Goal: Task Accomplishment & Management: Manage account settings

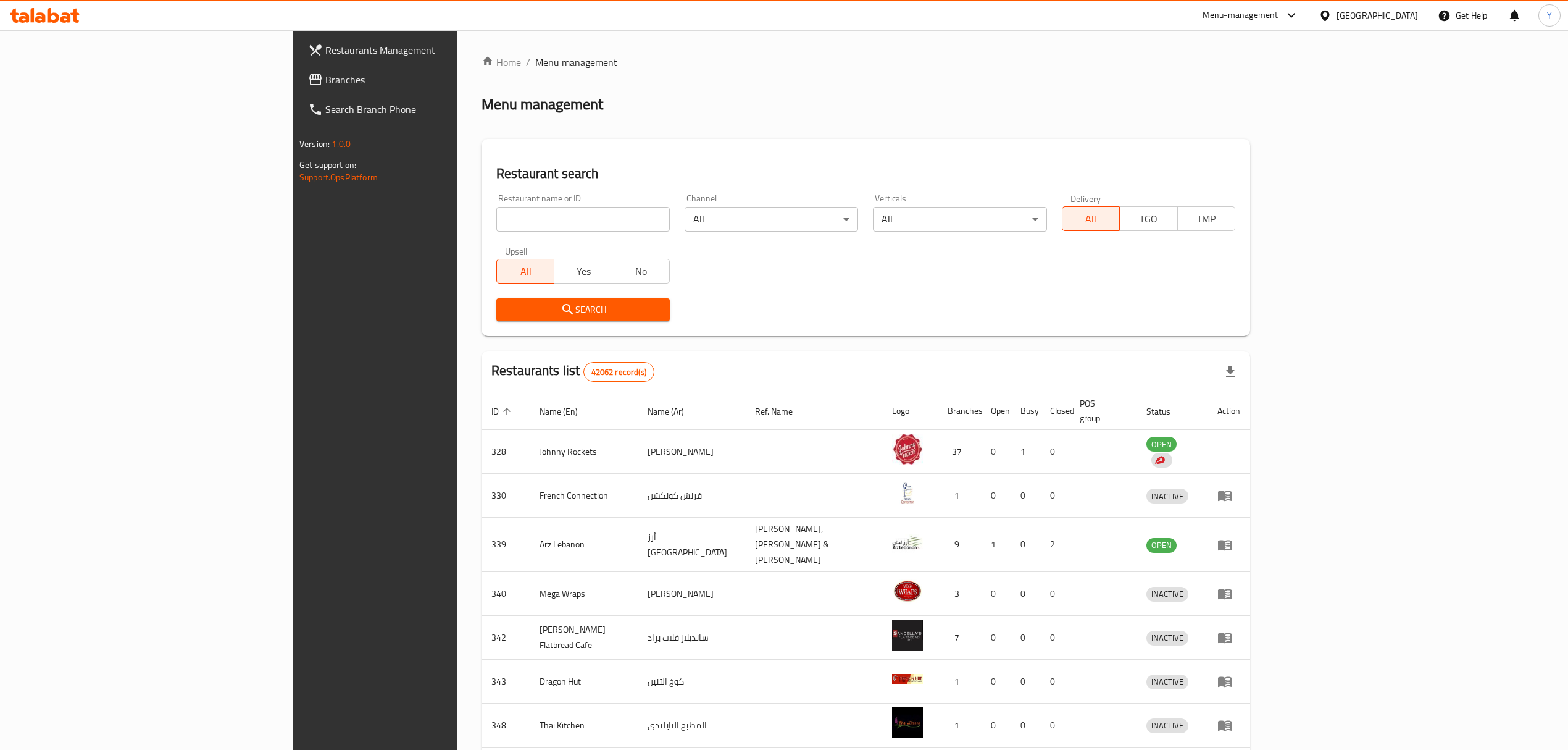
click at [498, 215] on input "search" at bounding box center [583, 219] width 174 height 25
paste input "13187"
type input "13187"
click button "Search" at bounding box center [583, 310] width 174 height 23
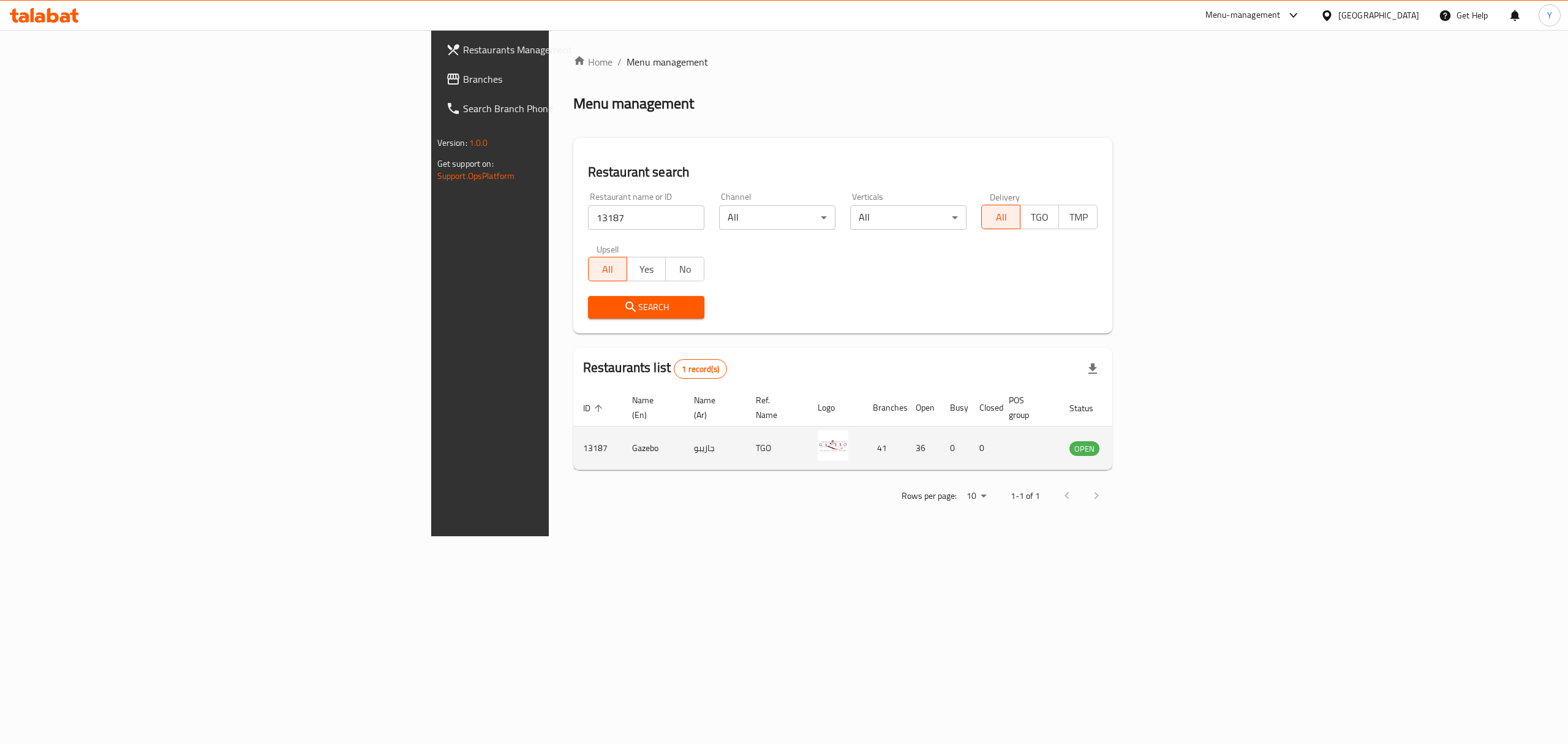
click at [1167, 443] on td "enhanced table" at bounding box center [1145, 448] width 43 height 43
click at [1156, 440] on link "enhanced table" at bounding box center [1145, 447] width 23 height 15
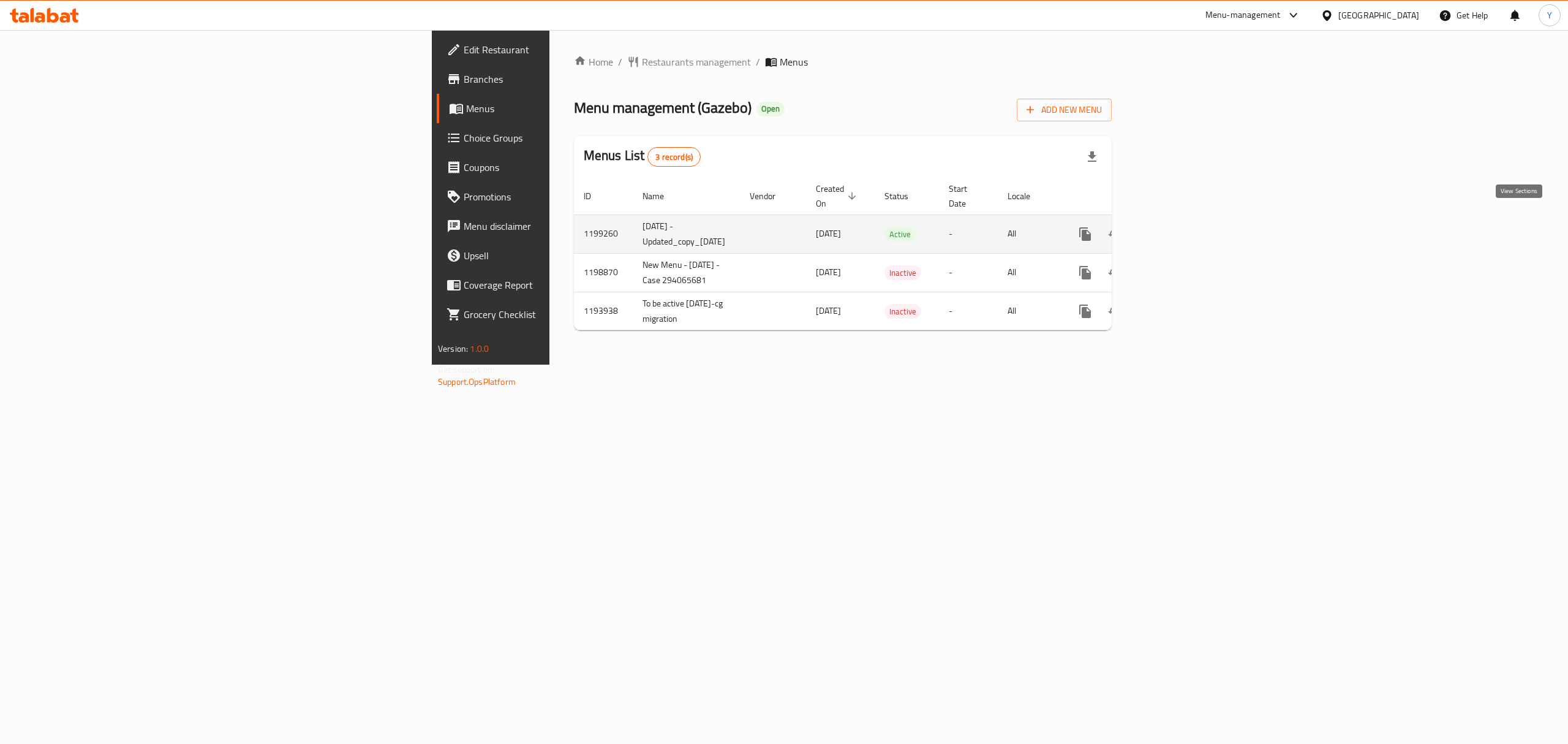
click at [1181, 227] on icon "enhanced table" at bounding box center [1174, 234] width 15 height 15
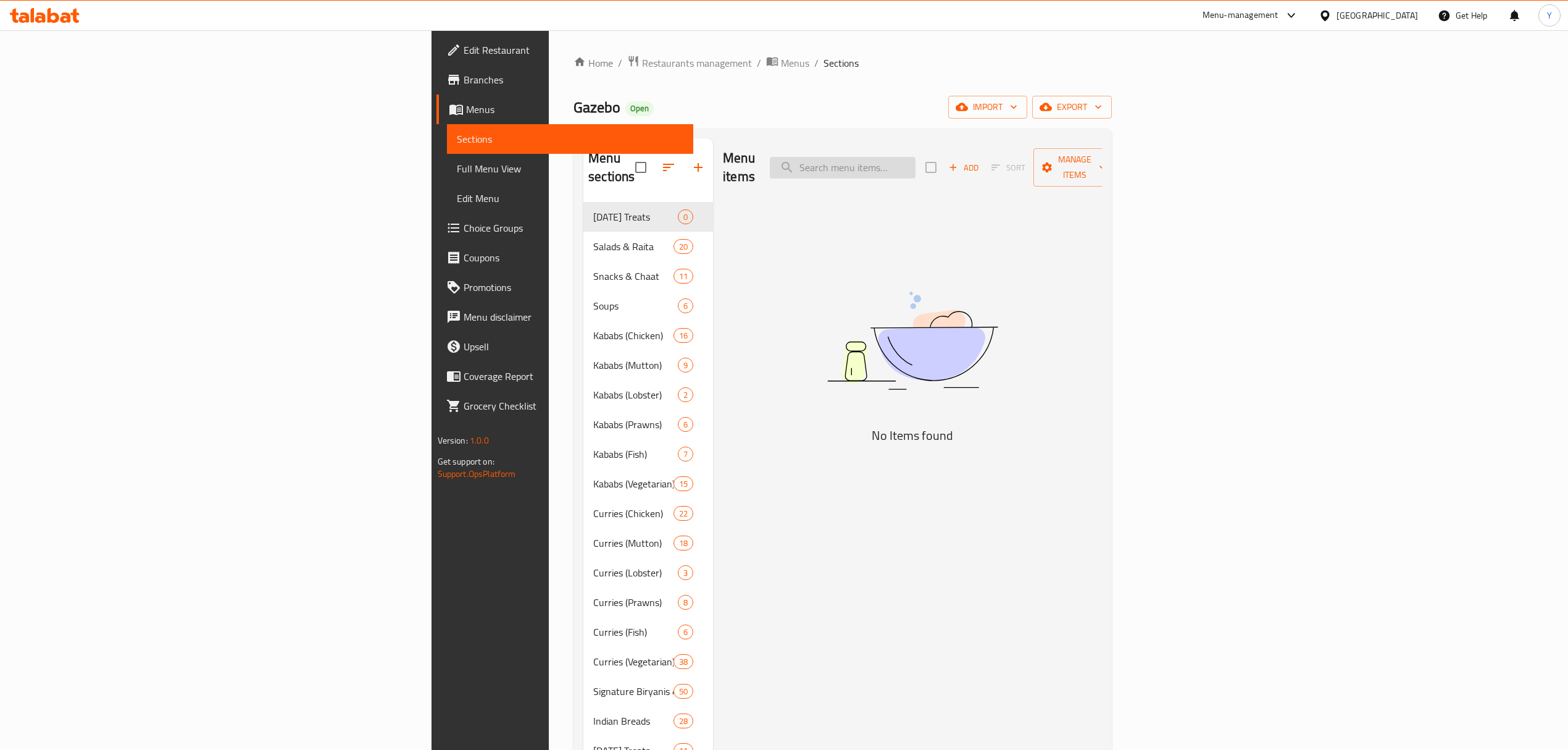
click at [916, 160] on input "search" at bounding box center [843, 167] width 146 height 21
paste input "SAMOSA PLATTER"
type input "SAMOSA PLATTER"
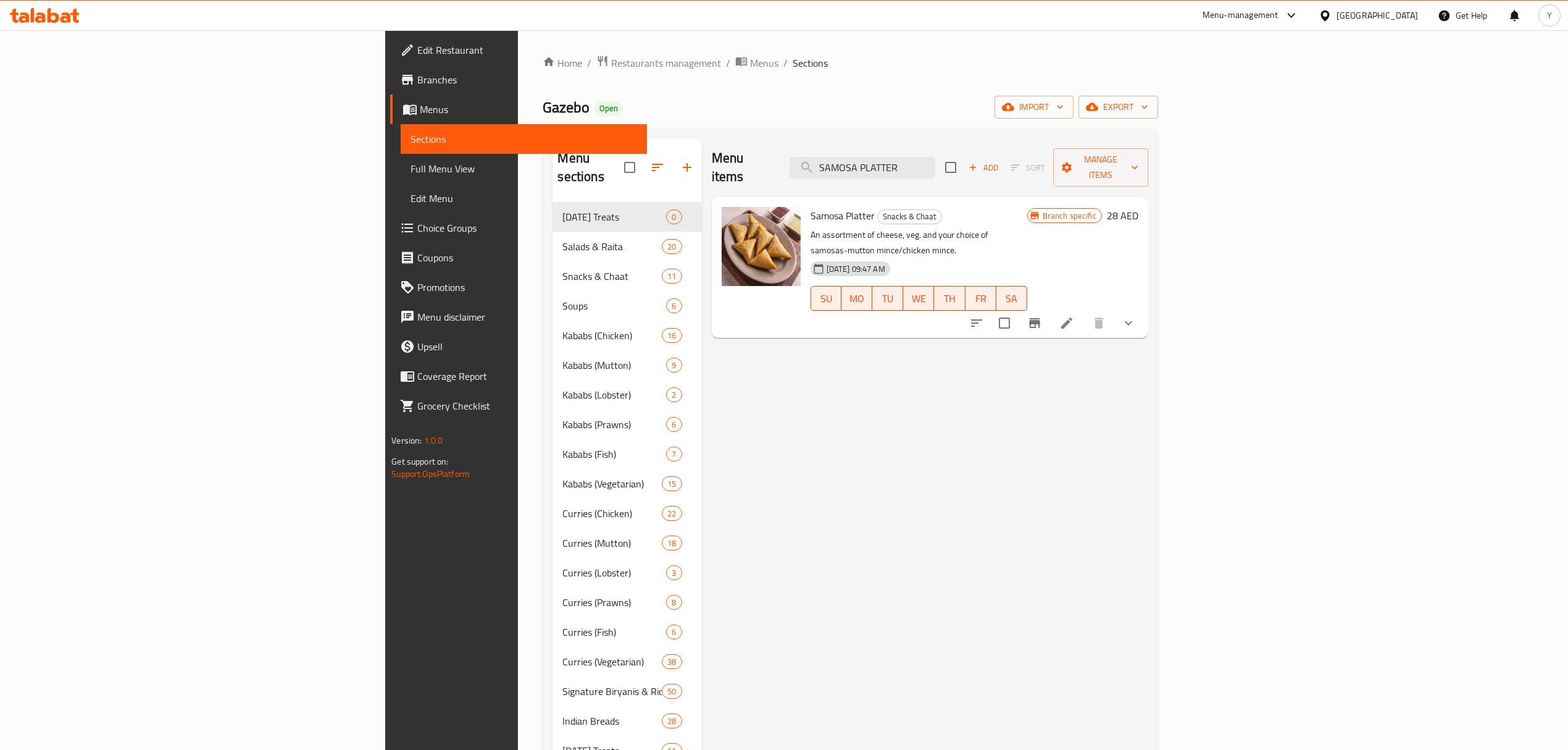
click at [1143, 308] on button "show more" at bounding box center [1128, 322] width 29 height 29
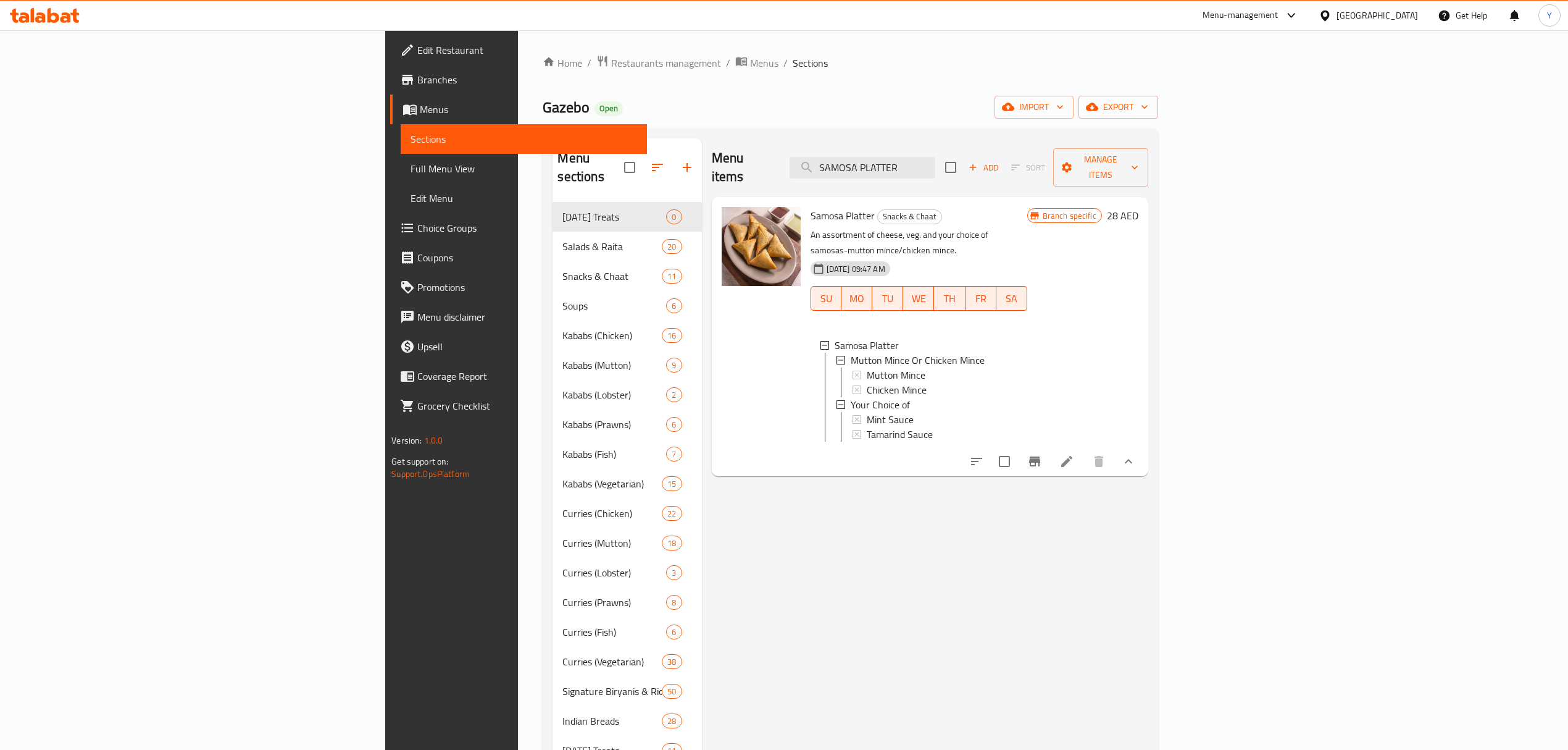
click at [1050, 177] on div "Menu items SAMOSA PLATTER Add Sort Manage items" at bounding box center [930, 167] width 436 height 59
click at [936, 166] on input "SAMOSA PLATTER" at bounding box center [863, 167] width 146 height 21
paste input "PANEER KALIMIRCH TIKKA MASALA"
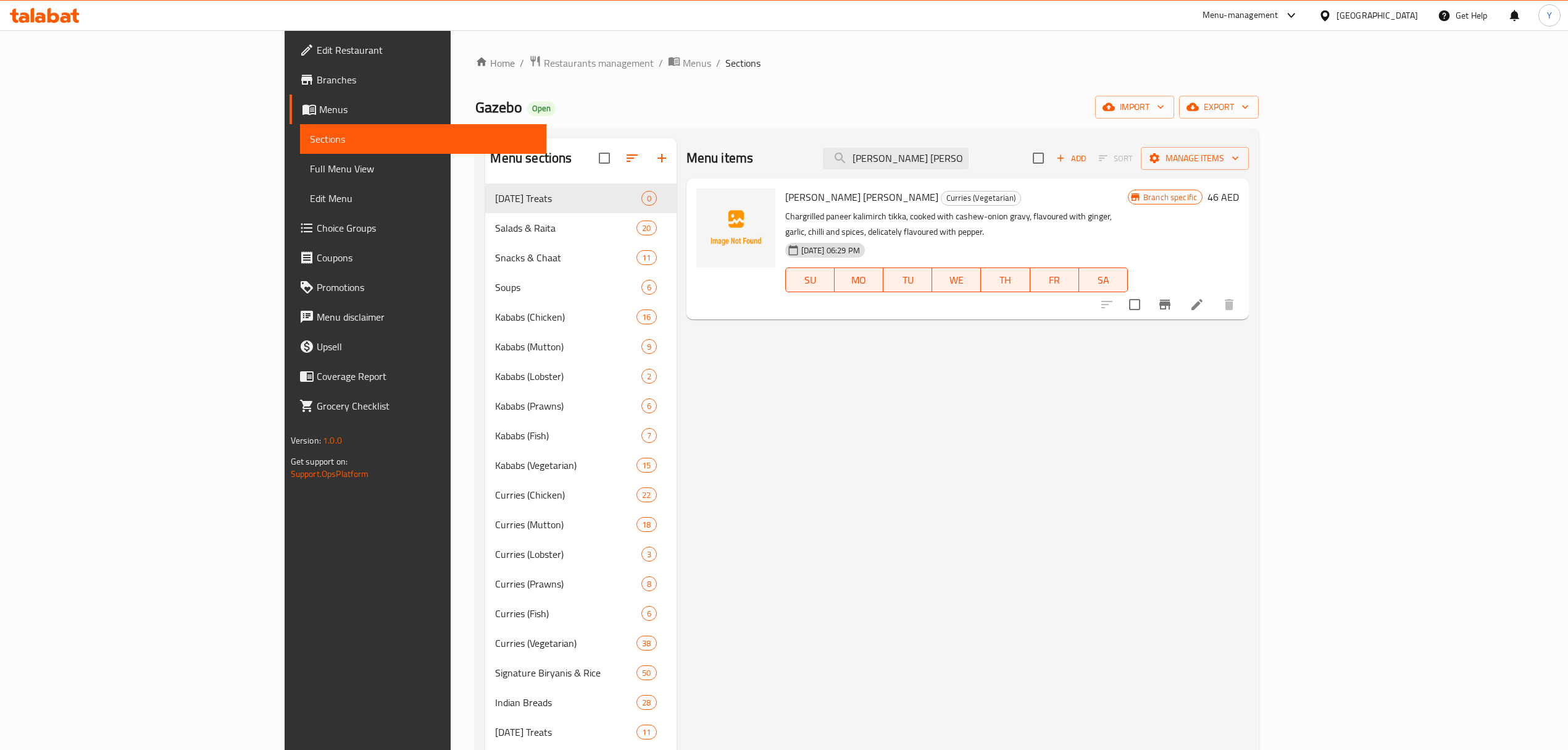
click at [1045, 146] on div "Menu items PANEER KALIMIRCH TIKKA MASALA Add Sort Manage items" at bounding box center [968, 158] width 563 height 40
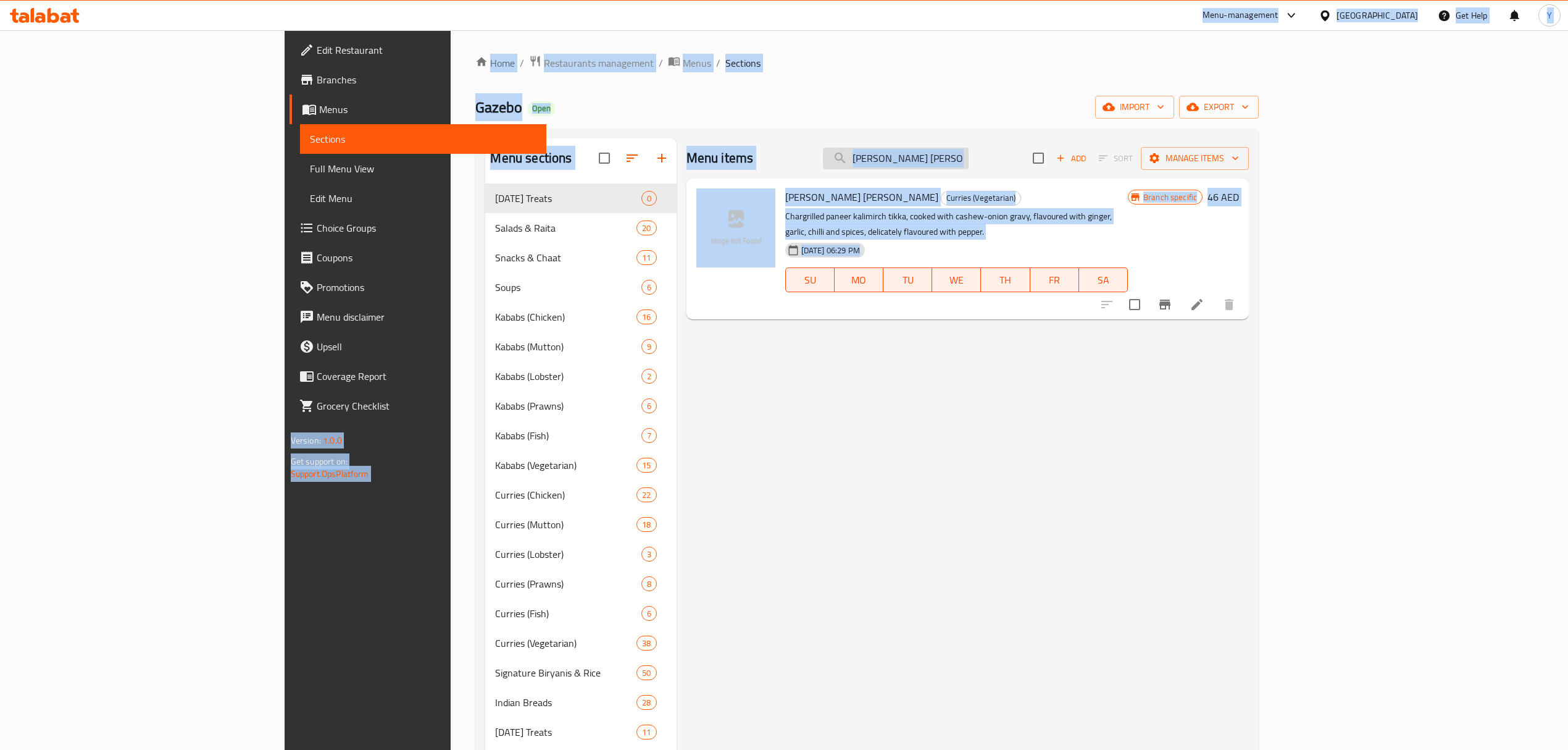
click at [969, 155] on input "PANEER KALIMIRCH TIKKA MASALA" at bounding box center [896, 158] width 146 height 21
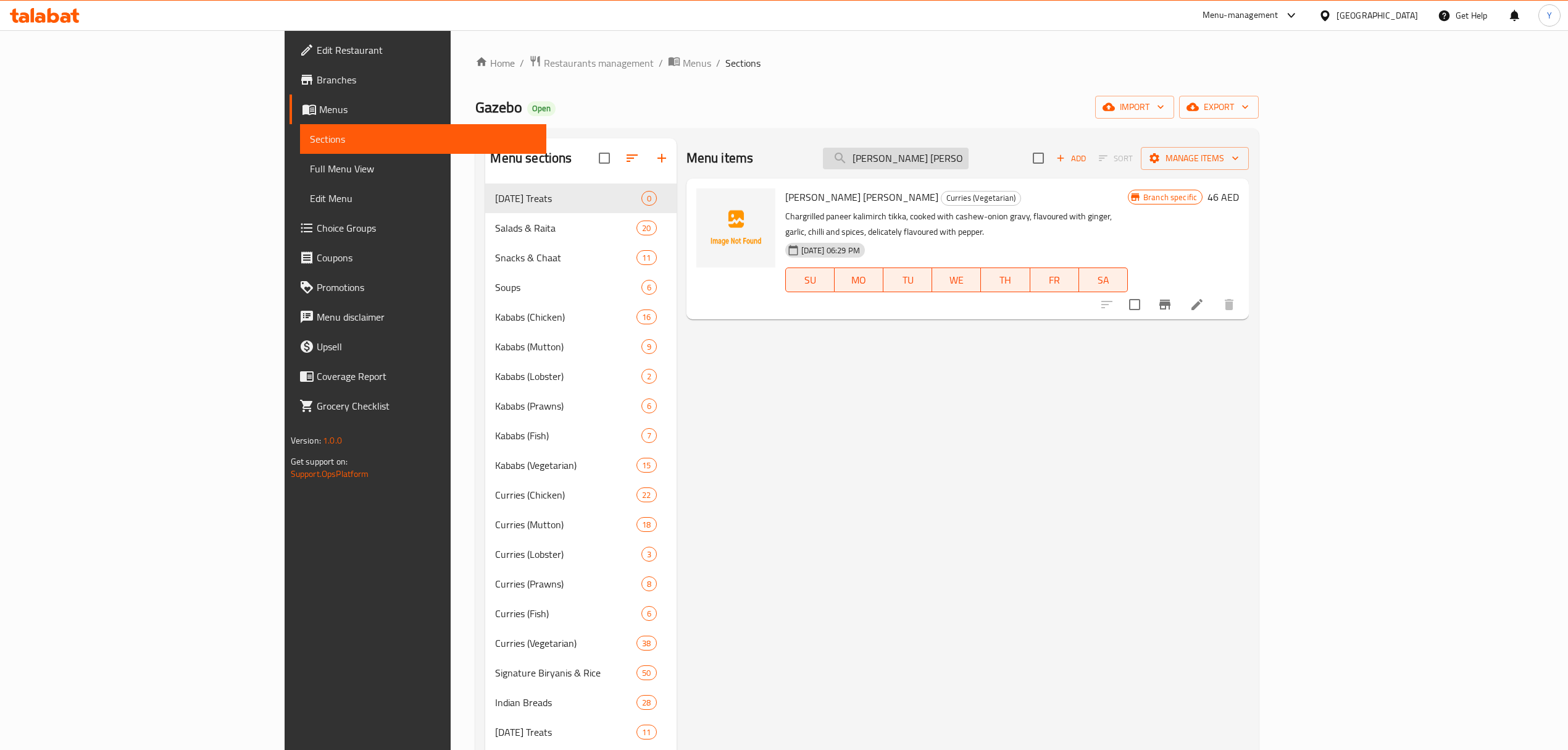
paste input "MANGO CREAM CAKE"
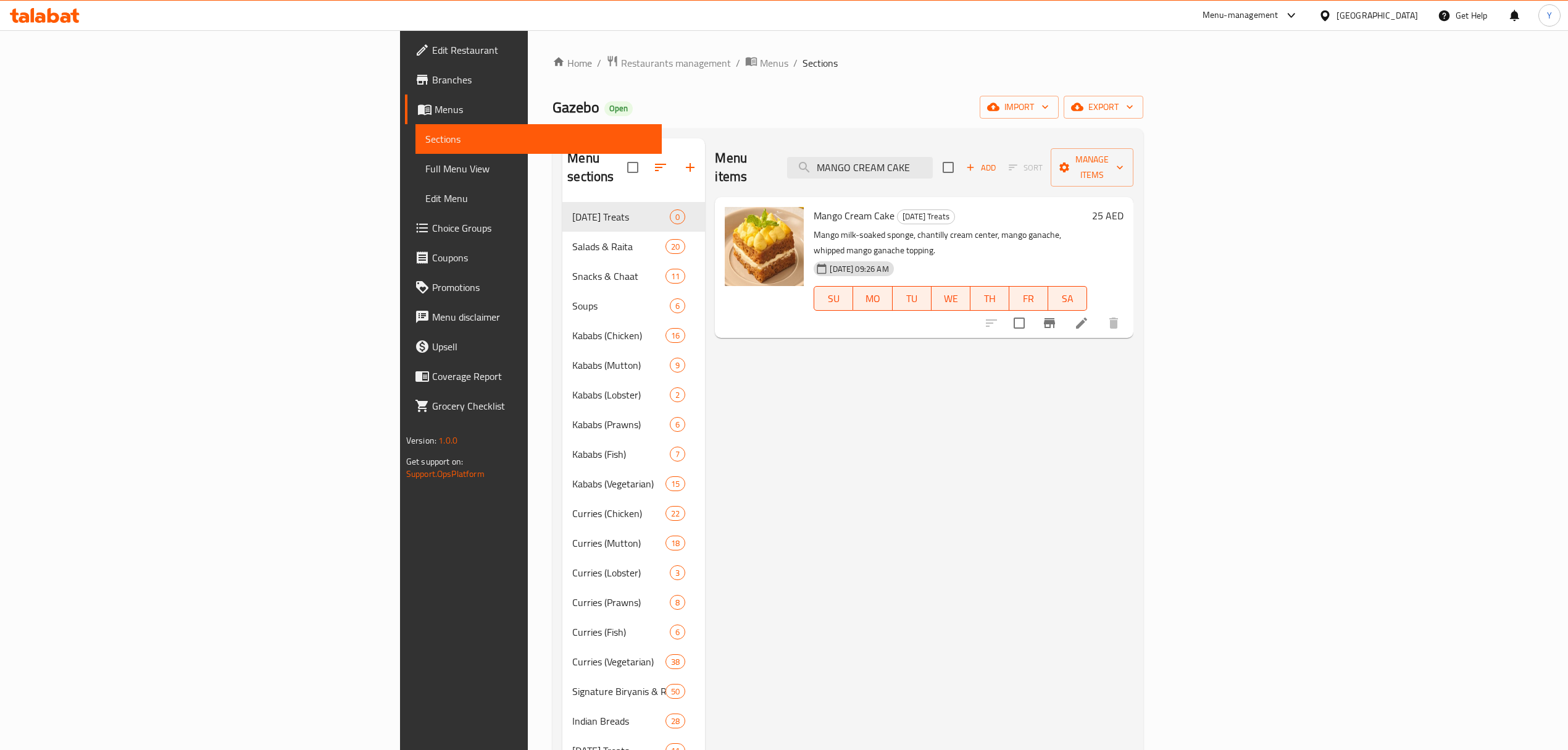
paste input "CHOCOLATE BUTTERSCOTCH FONDANT"
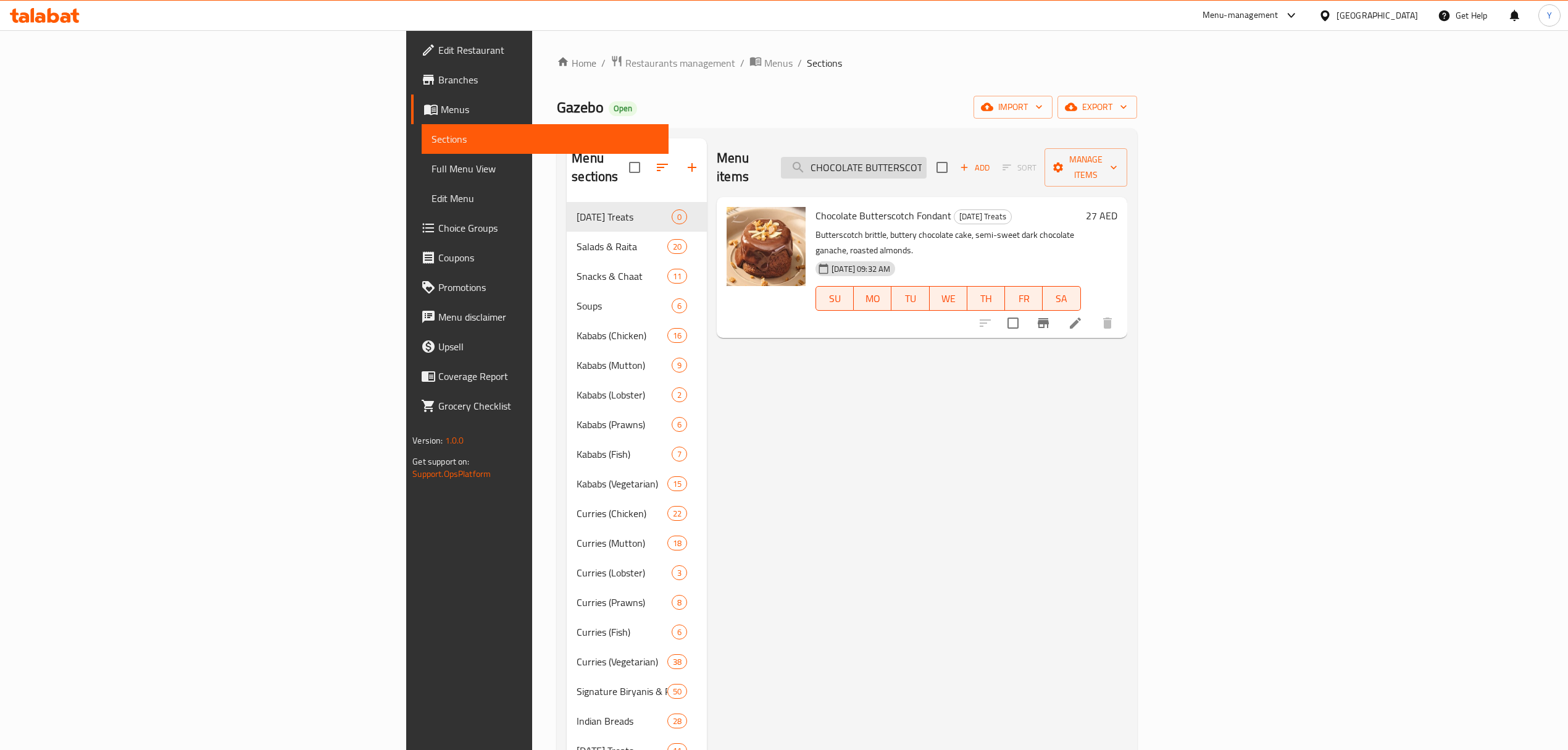
click at [927, 166] on input "CHOCOLATE BUTTERSCOTCH FONDANT" at bounding box center [854, 167] width 146 height 21
paste input "MURGH SEEKH BHARWAN BIRYANI"
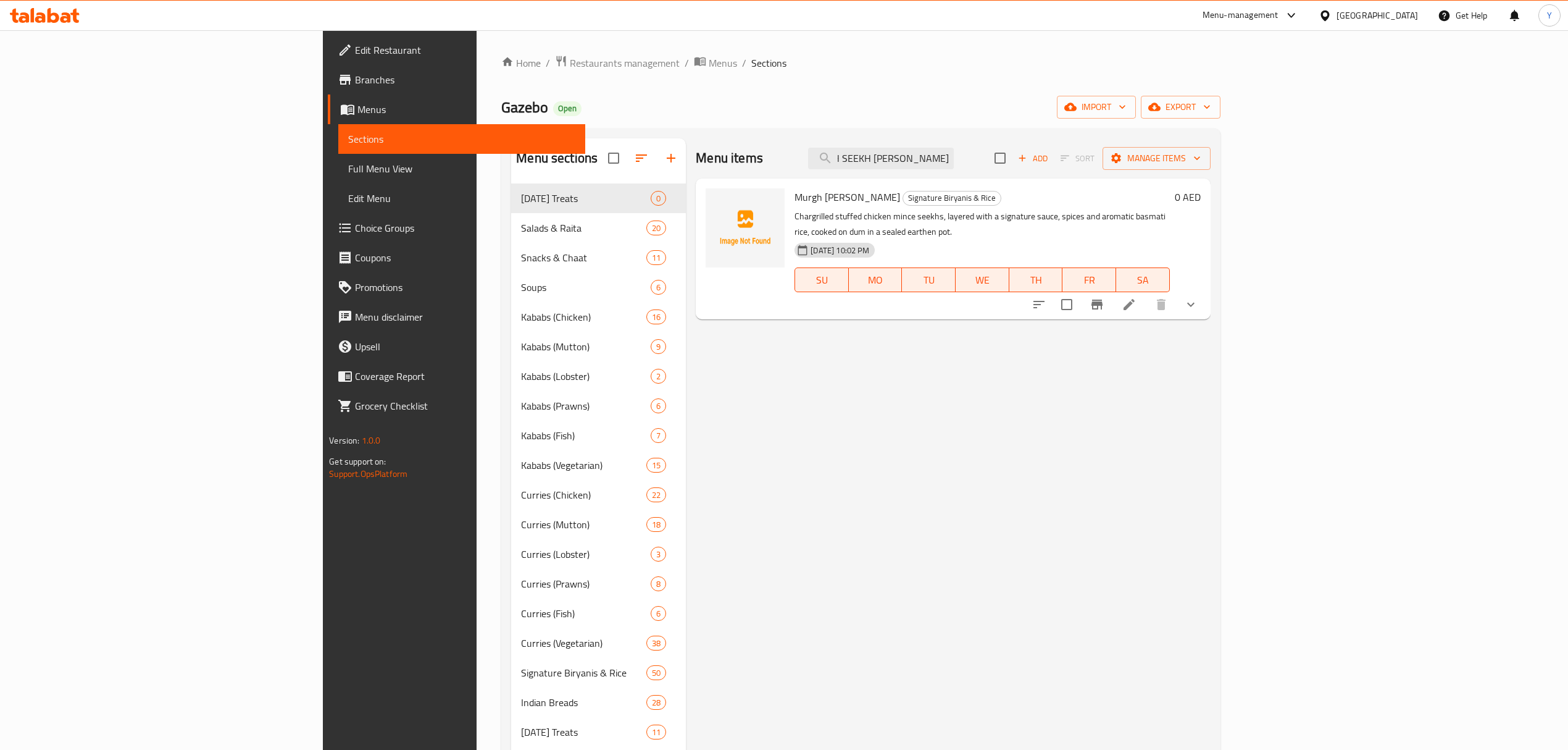
click at [903, 204] on span "Signature Biryanis & Rice" at bounding box center [951, 198] width 98 height 14
copy span "Signature Biryanis & Rice"
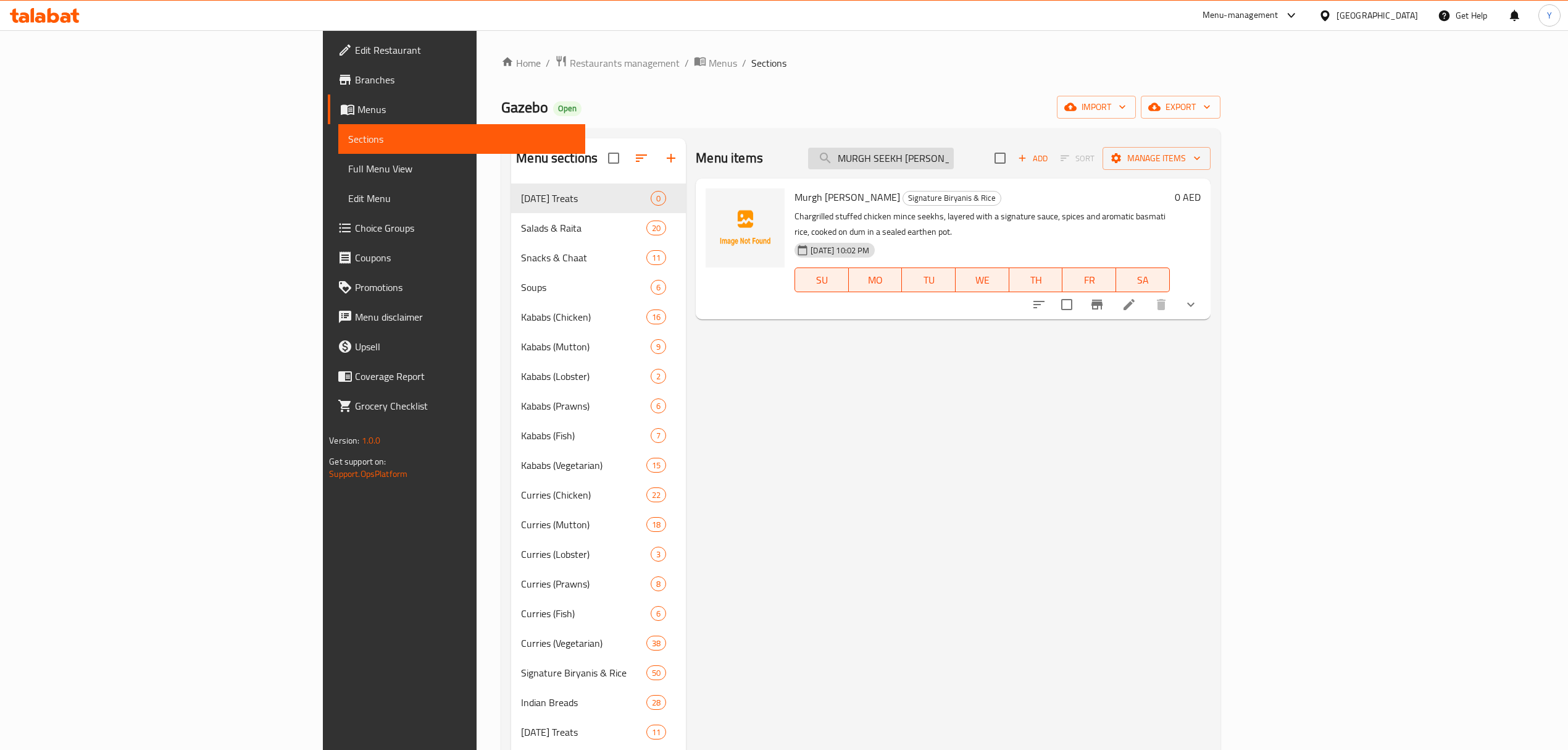
click at [954, 158] on input "MURGH SEEKH BHARWAN BIRYANI" at bounding box center [882, 158] width 146 height 21
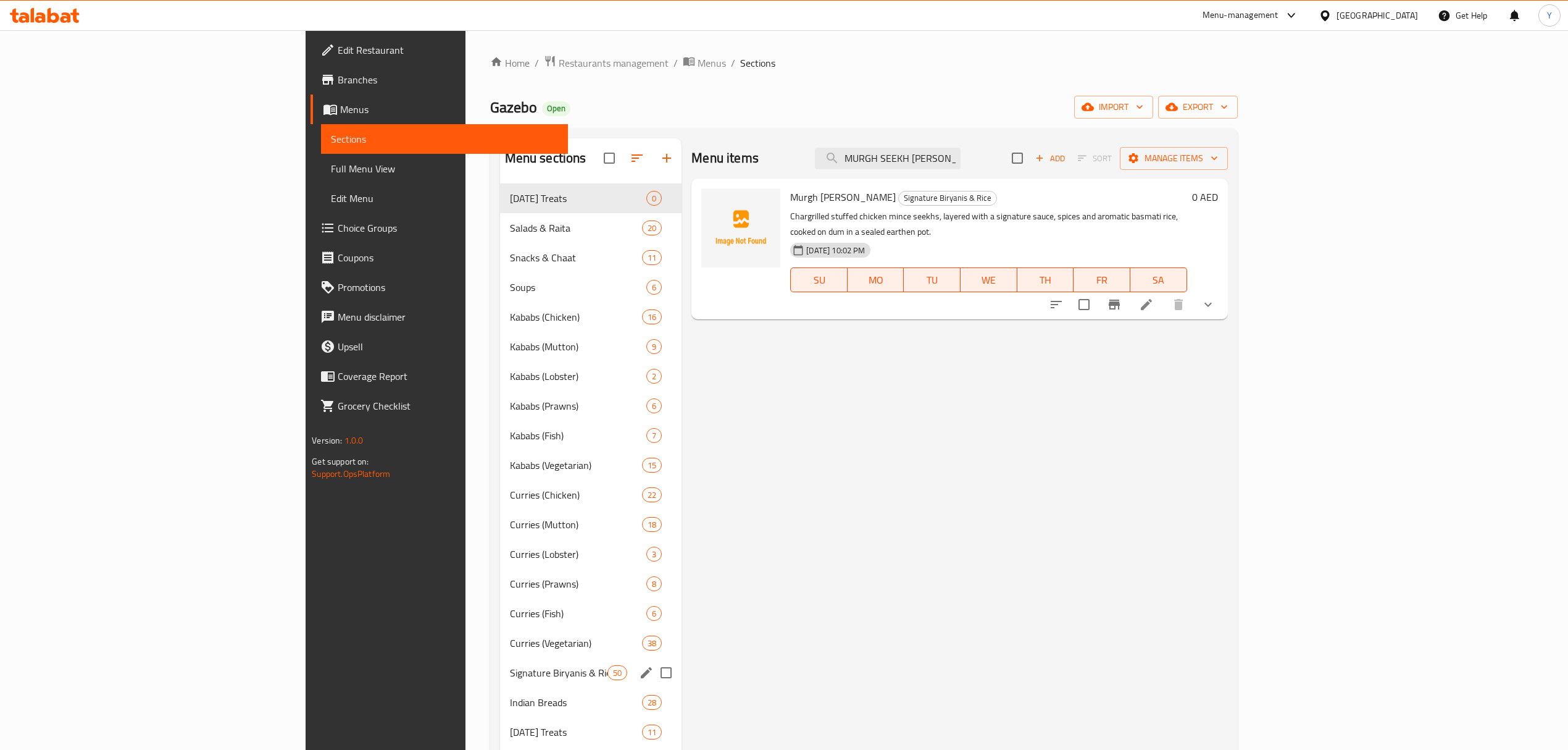
click at [500, 663] on div "Signature Biryanis & Rice 50" at bounding box center [591, 672] width 183 height 29
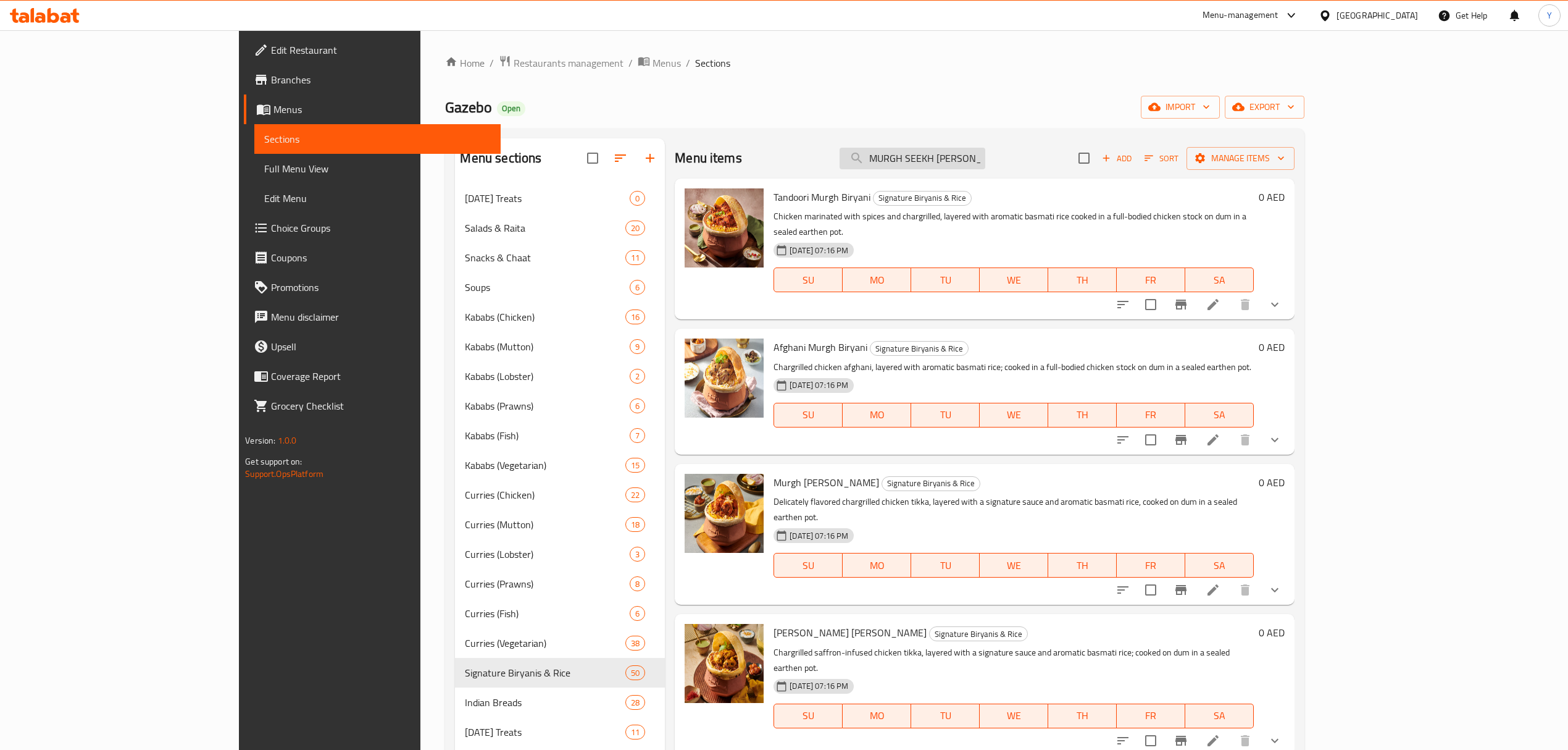
click at [986, 163] on input "MURGH SEEKH BHARWAN BIRYANI" at bounding box center [913, 158] width 146 height 21
paste input "ANGO CREAM CAKE"
type input "MANGO CREAM CAKE"
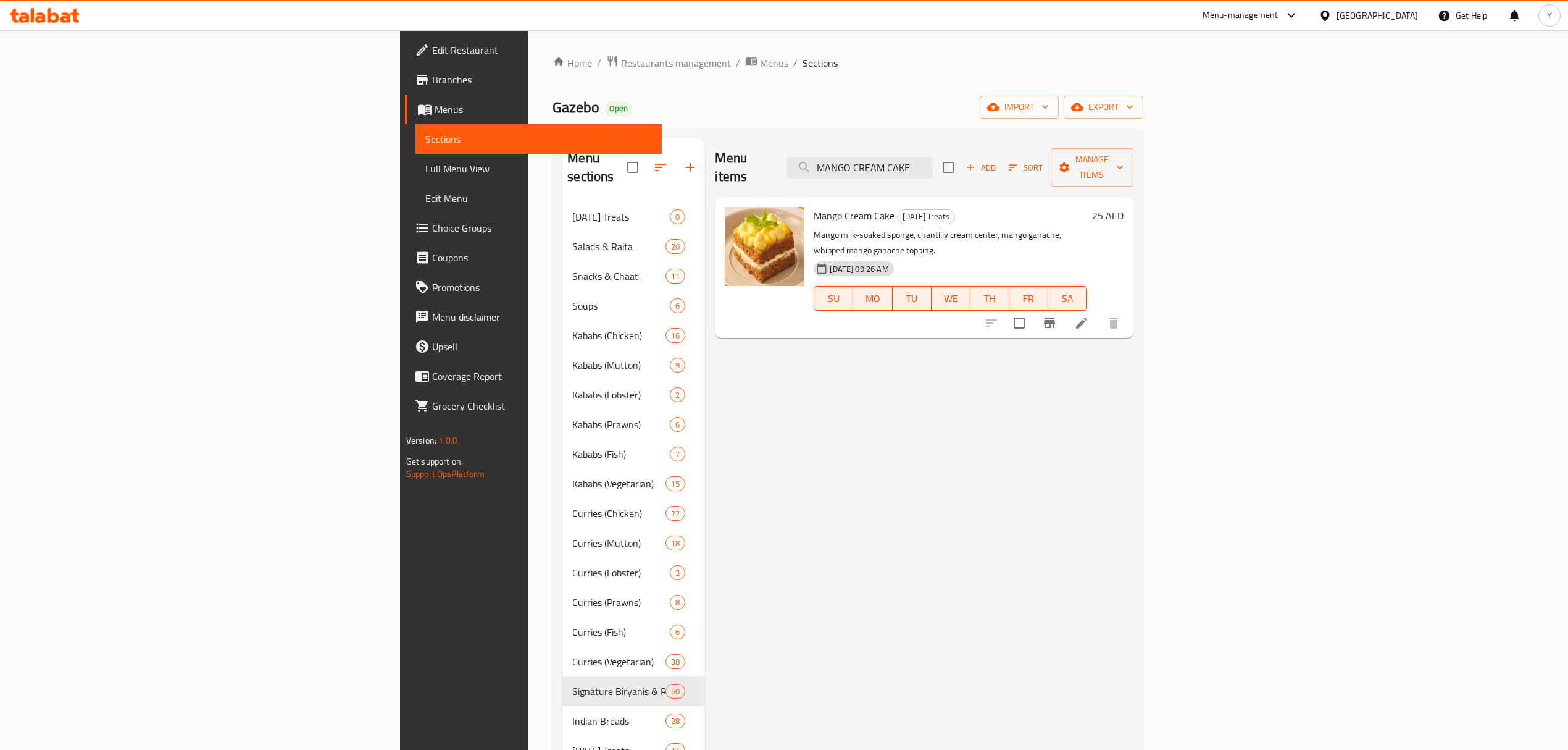
click at [1090, 316] on icon at bounding box center [1082, 323] width 15 height 15
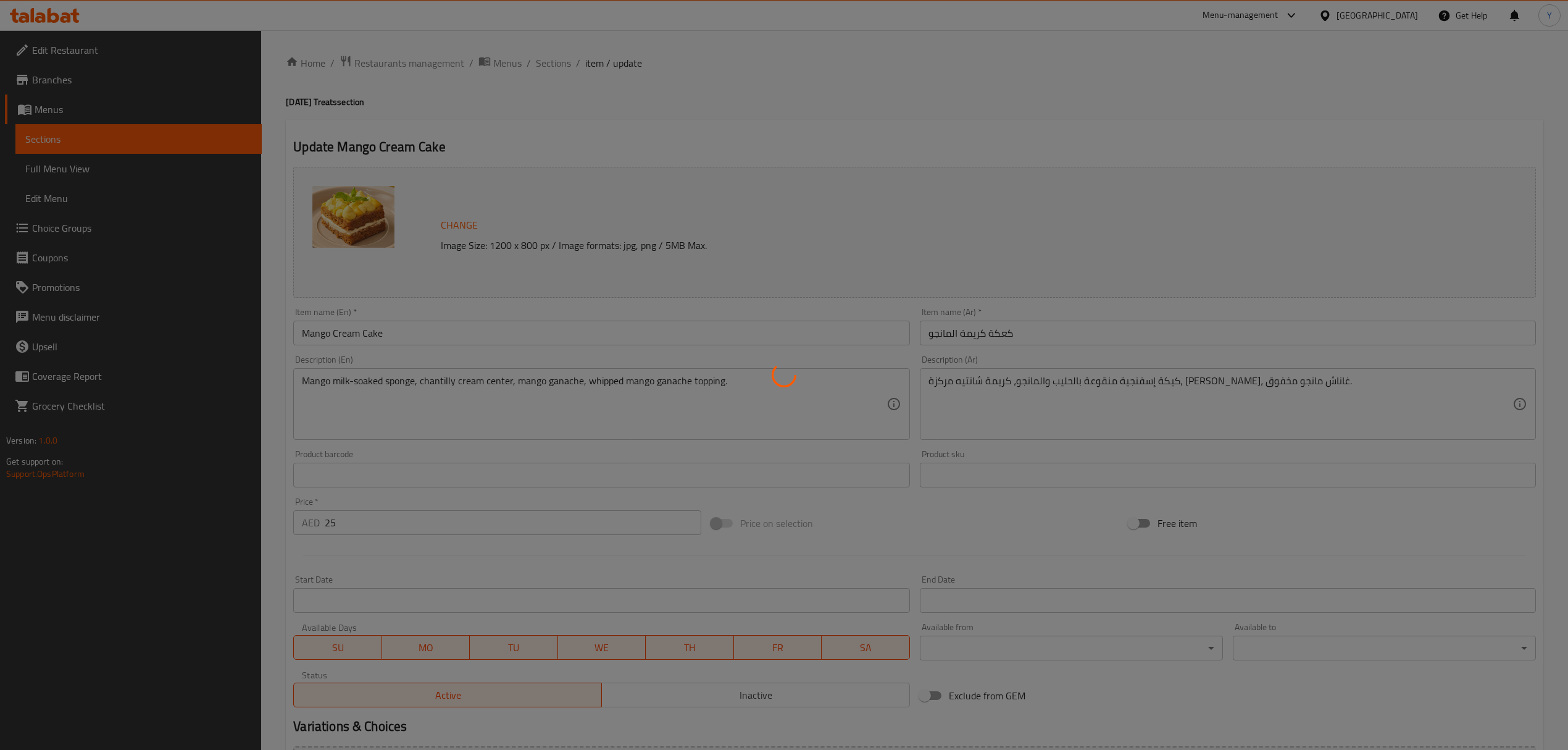
click at [547, 67] on div at bounding box center [784, 375] width 1568 height 750
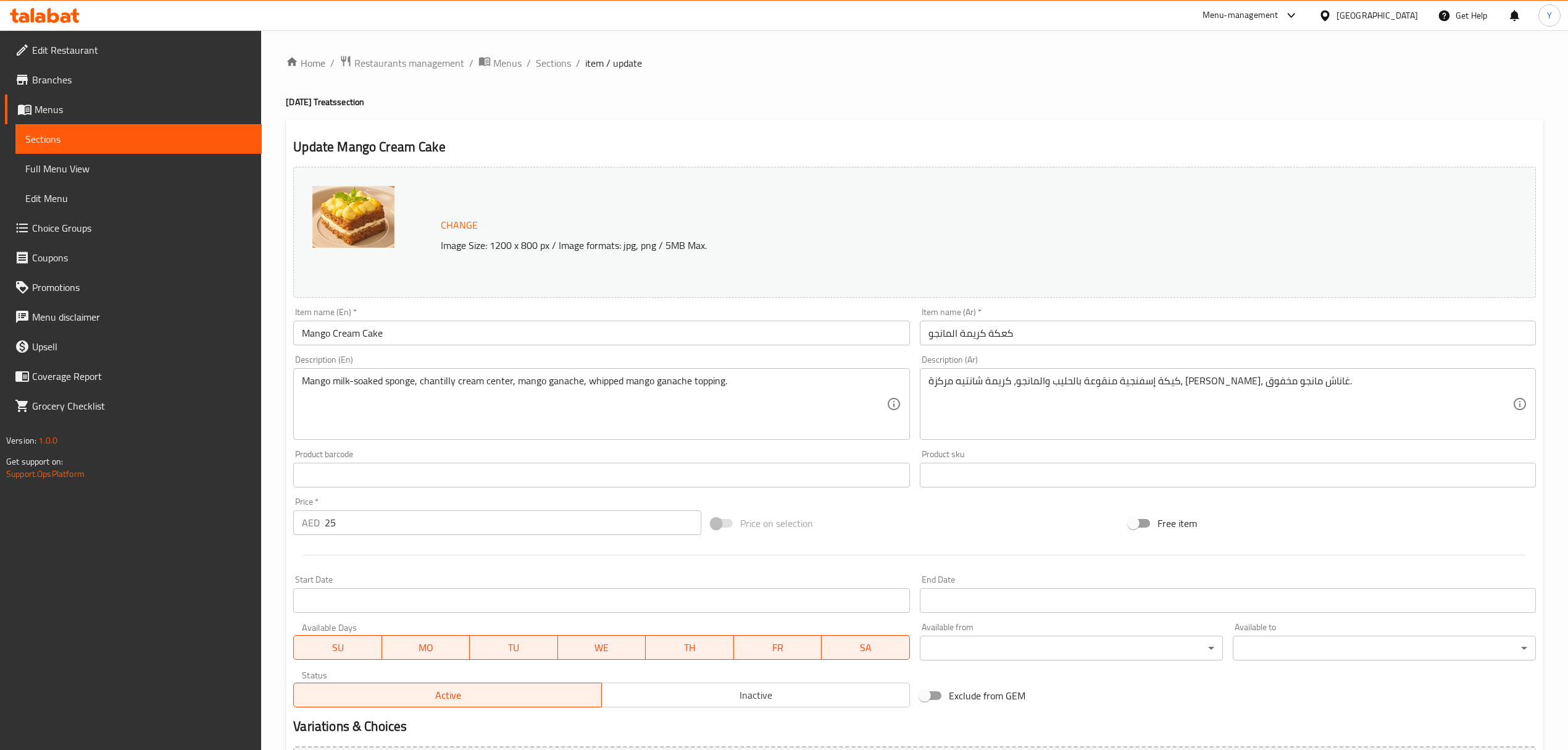
click at [559, 58] on span "Sections" at bounding box center [553, 63] width 35 height 15
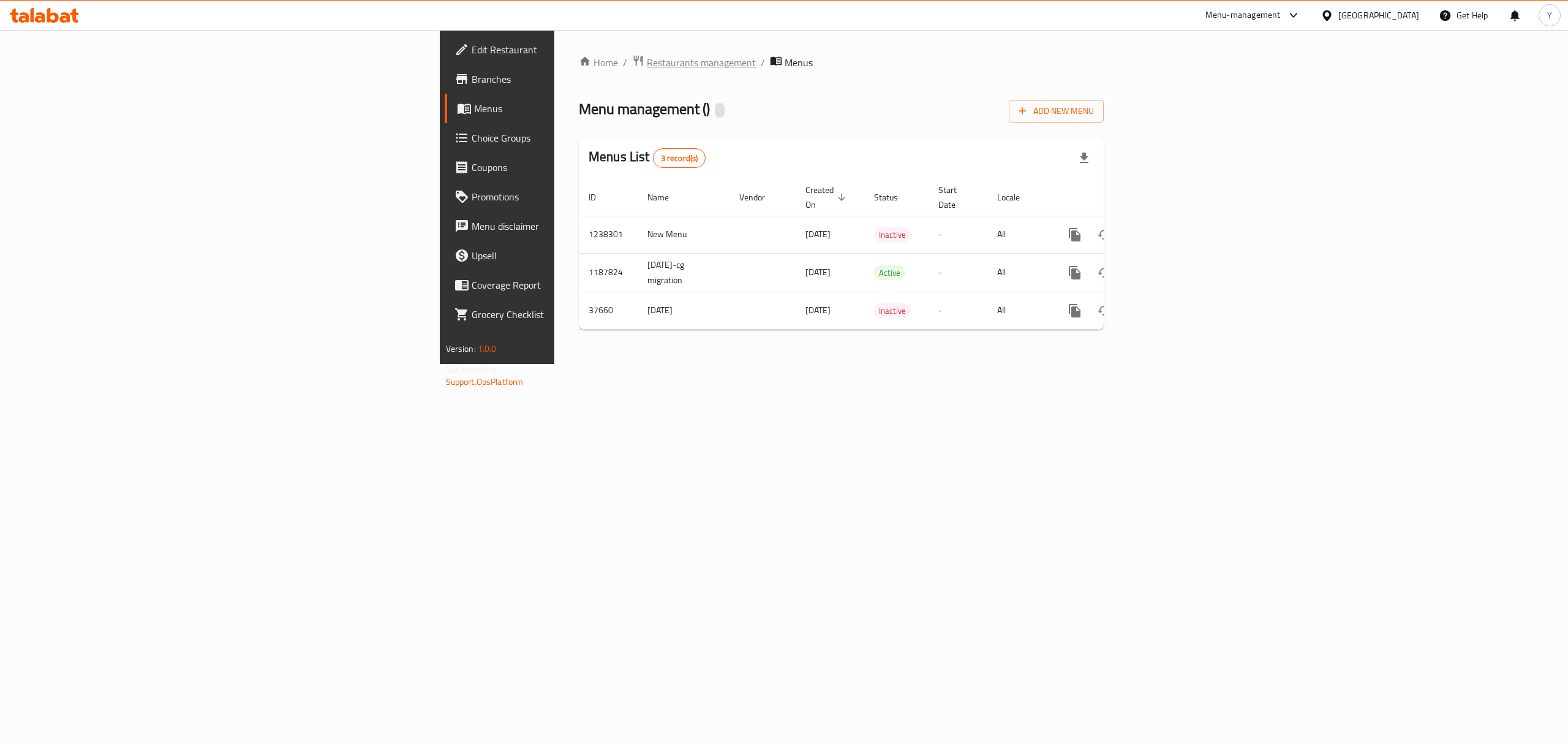
click at [647, 61] on span "Restaurants management" at bounding box center [701, 62] width 109 height 15
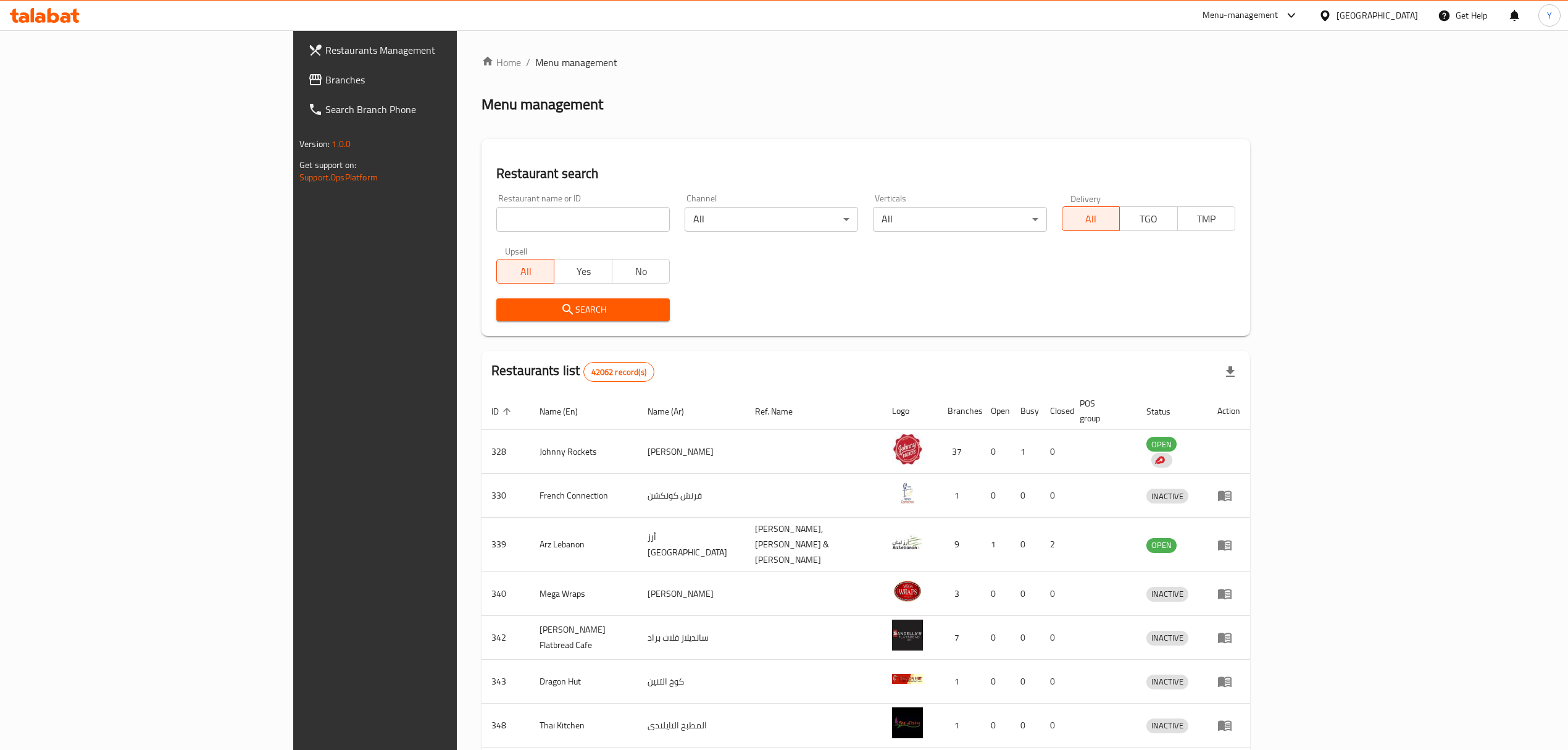
click at [497, 208] on input "search" at bounding box center [583, 219] width 174 height 25
paste input "4416"
type input "4416"
click button "Search" at bounding box center [583, 310] width 174 height 23
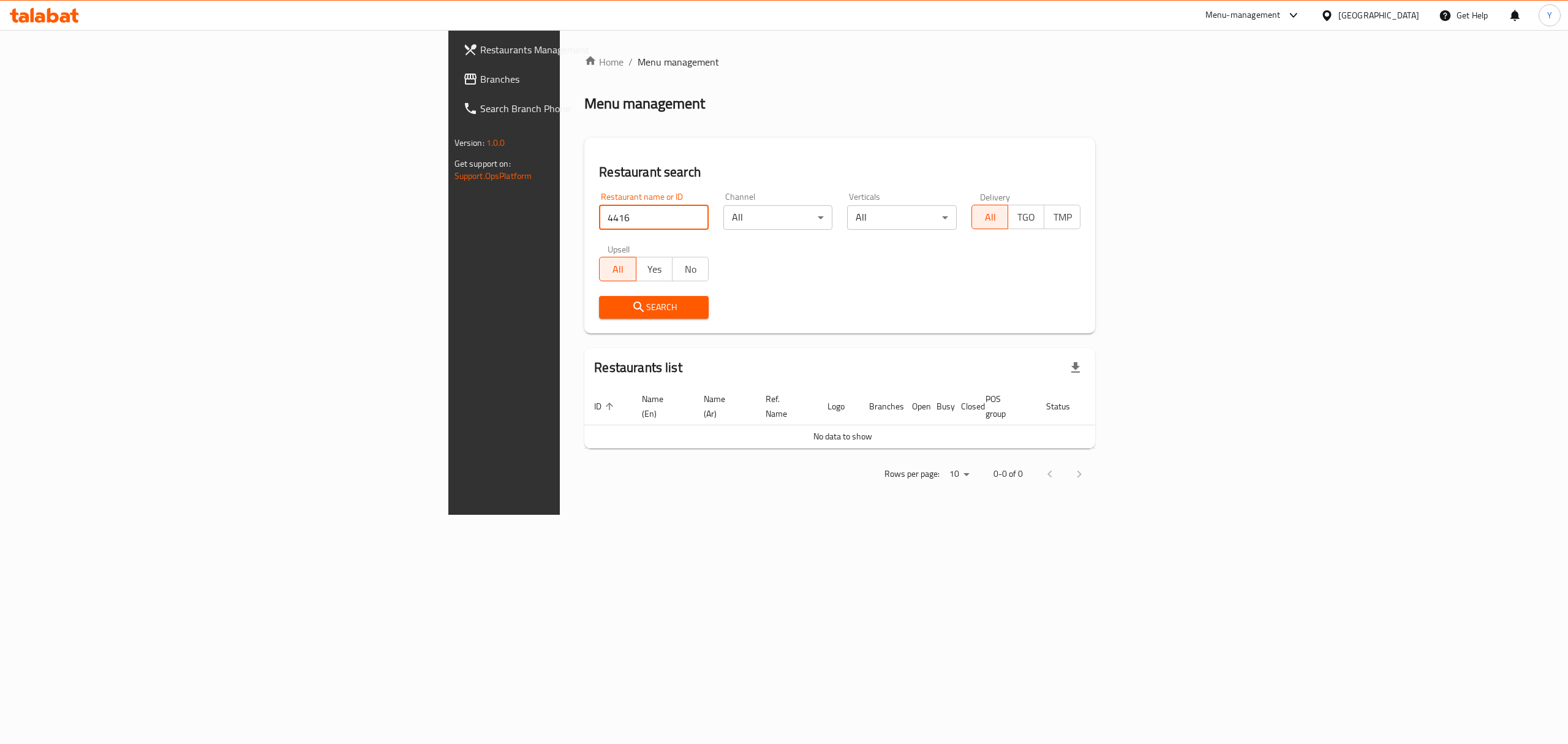
click at [599, 224] on input "4416" at bounding box center [653, 217] width 109 height 24
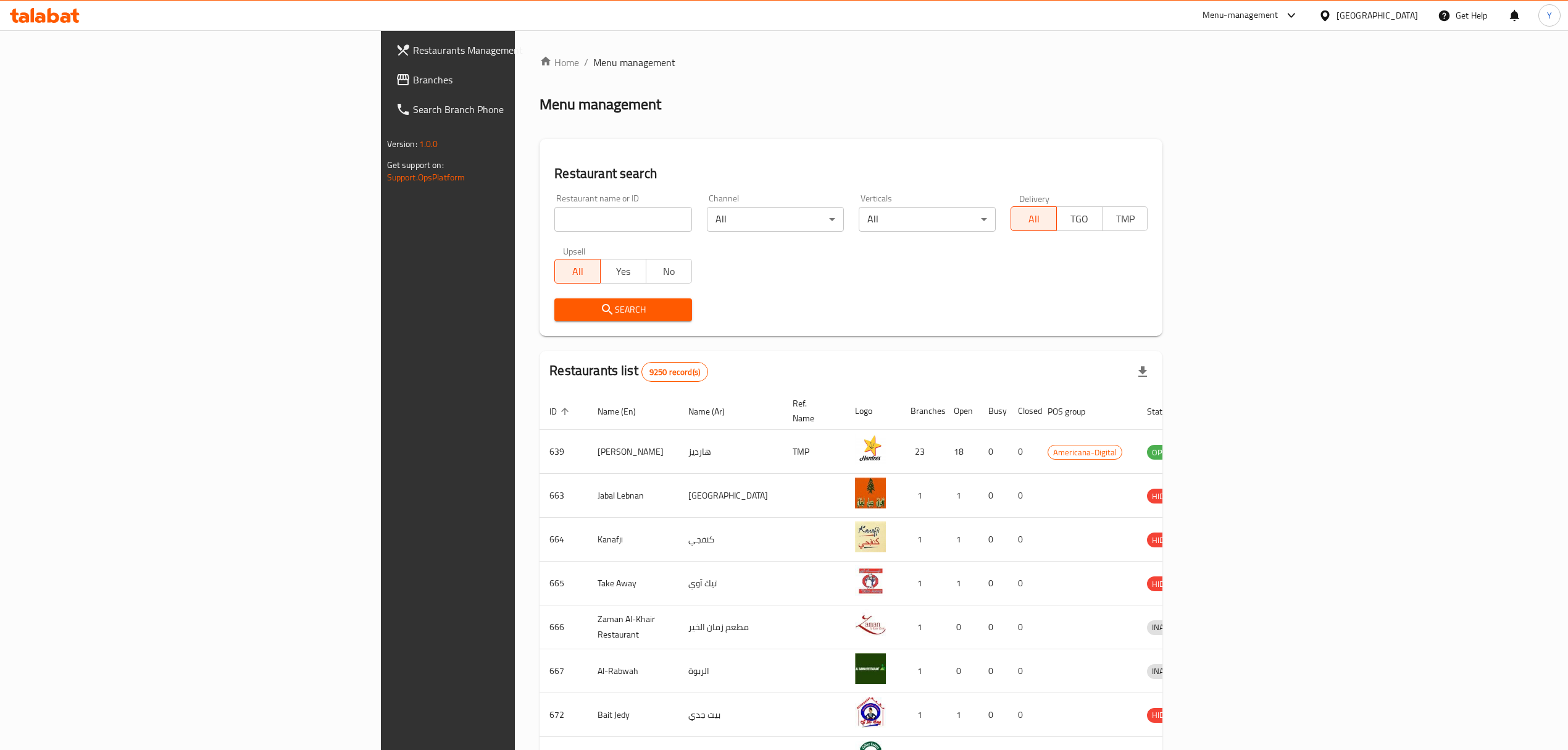
click at [555, 222] on input "search" at bounding box center [623, 219] width 137 height 25
paste input "4416"
type input "4416"
click button "Search" at bounding box center [623, 310] width 137 height 23
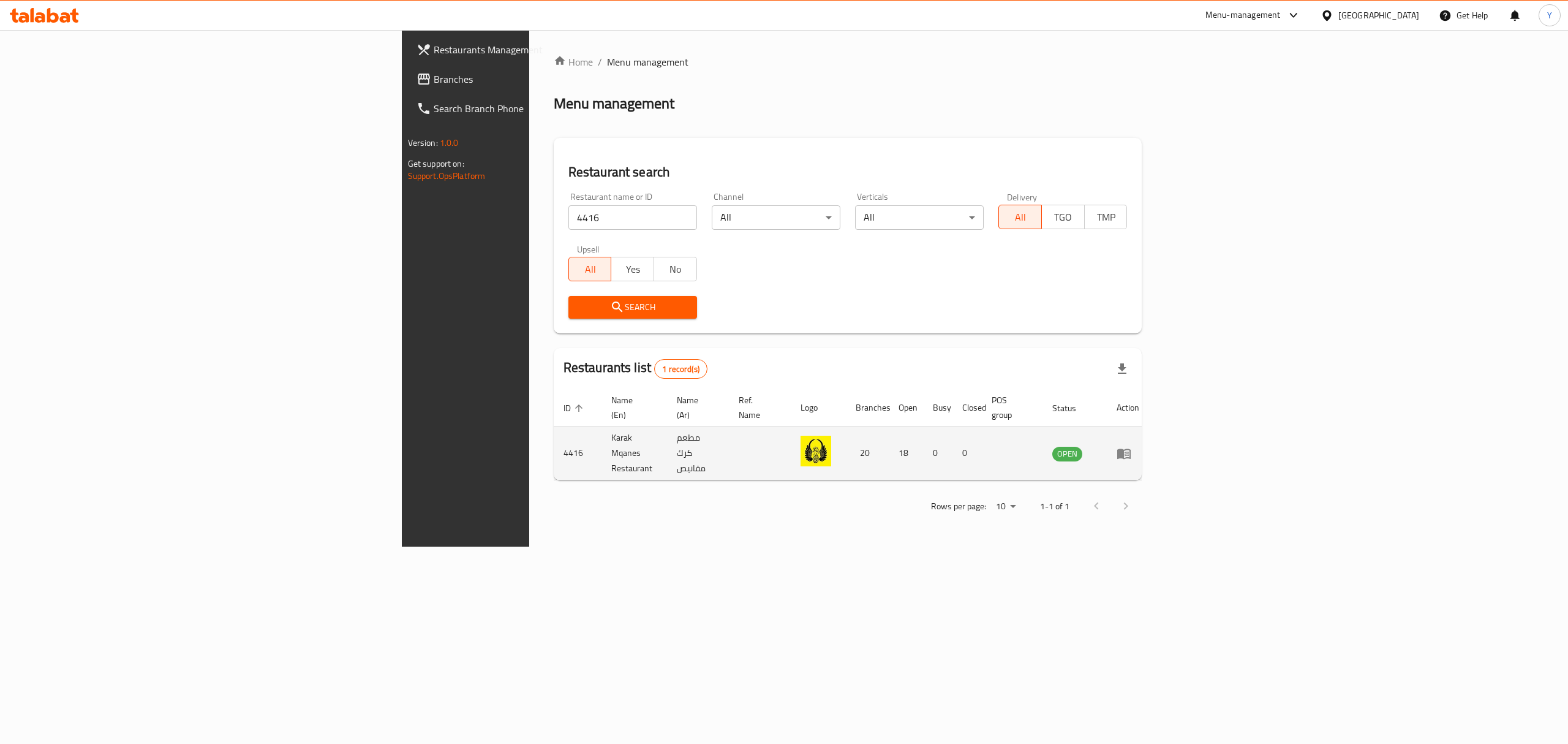
click at [1149, 443] on td "enhanced table" at bounding box center [1128, 453] width 43 height 54
click at [1130, 449] on icon "enhanced table" at bounding box center [1123, 453] width 13 height 10
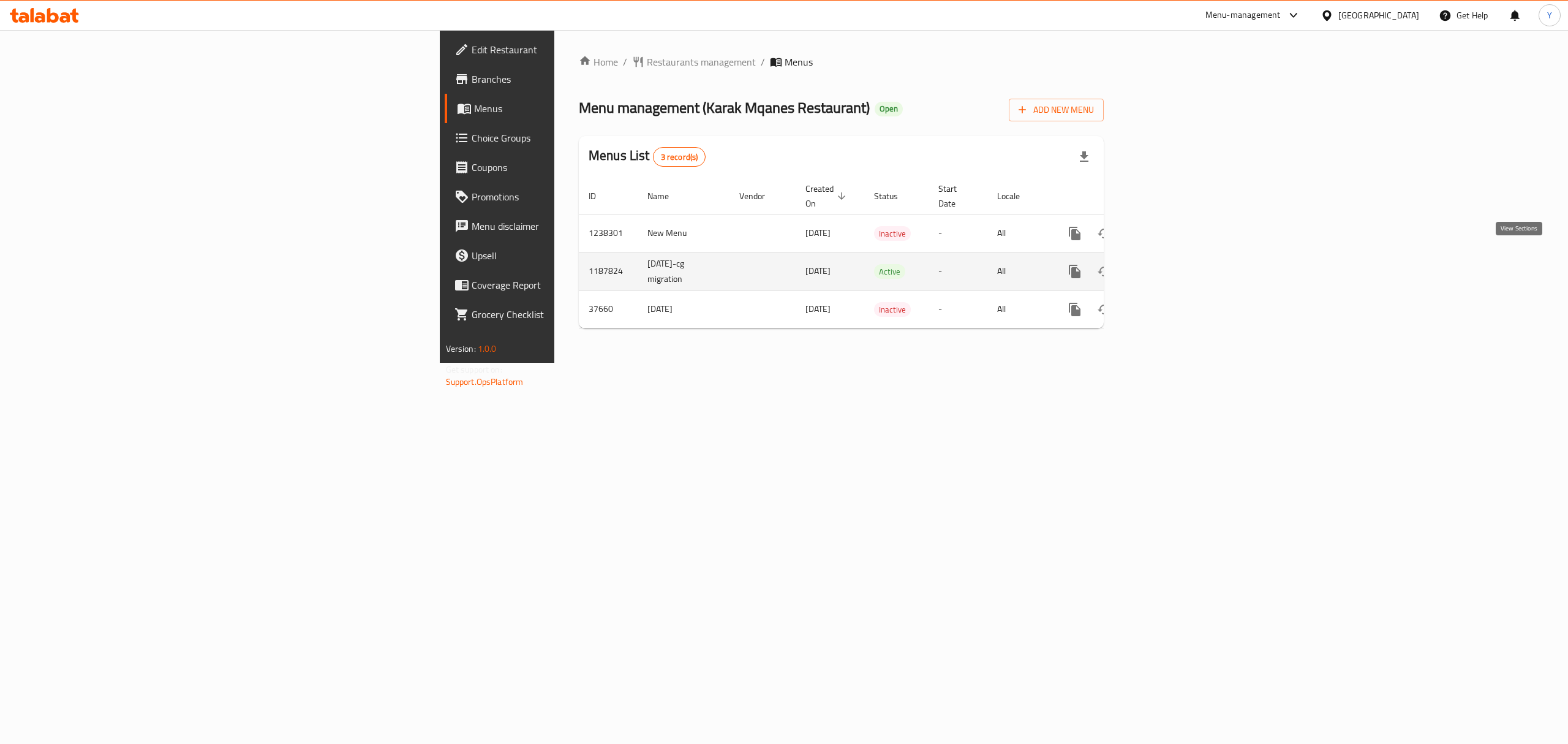
click at [1170, 264] on icon "enhanced table" at bounding box center [1163, 271] width 15 height 15
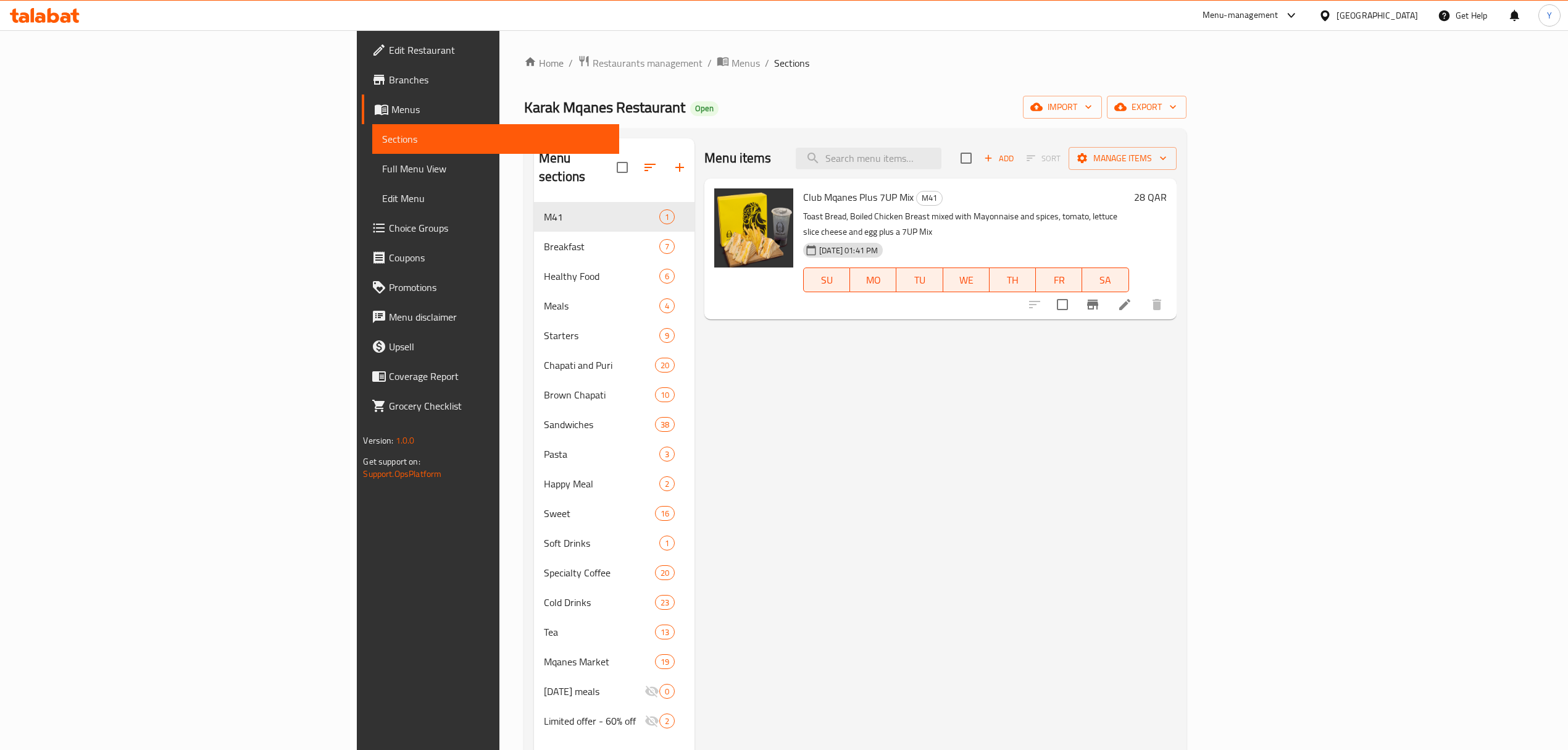
click at [1005, 174] on div "Menu items Add Sort Manage items" at bounding box center [940, 158] width 471 height 40
click at [1008, 171] on div "Menu items Add Sort Manage items" at bounding box center [940, 158] width 471 height 40
click at [942, 158] on input "search" at bounding box center [869, 158] width 146 height 21
paste input "Dallah Karak"
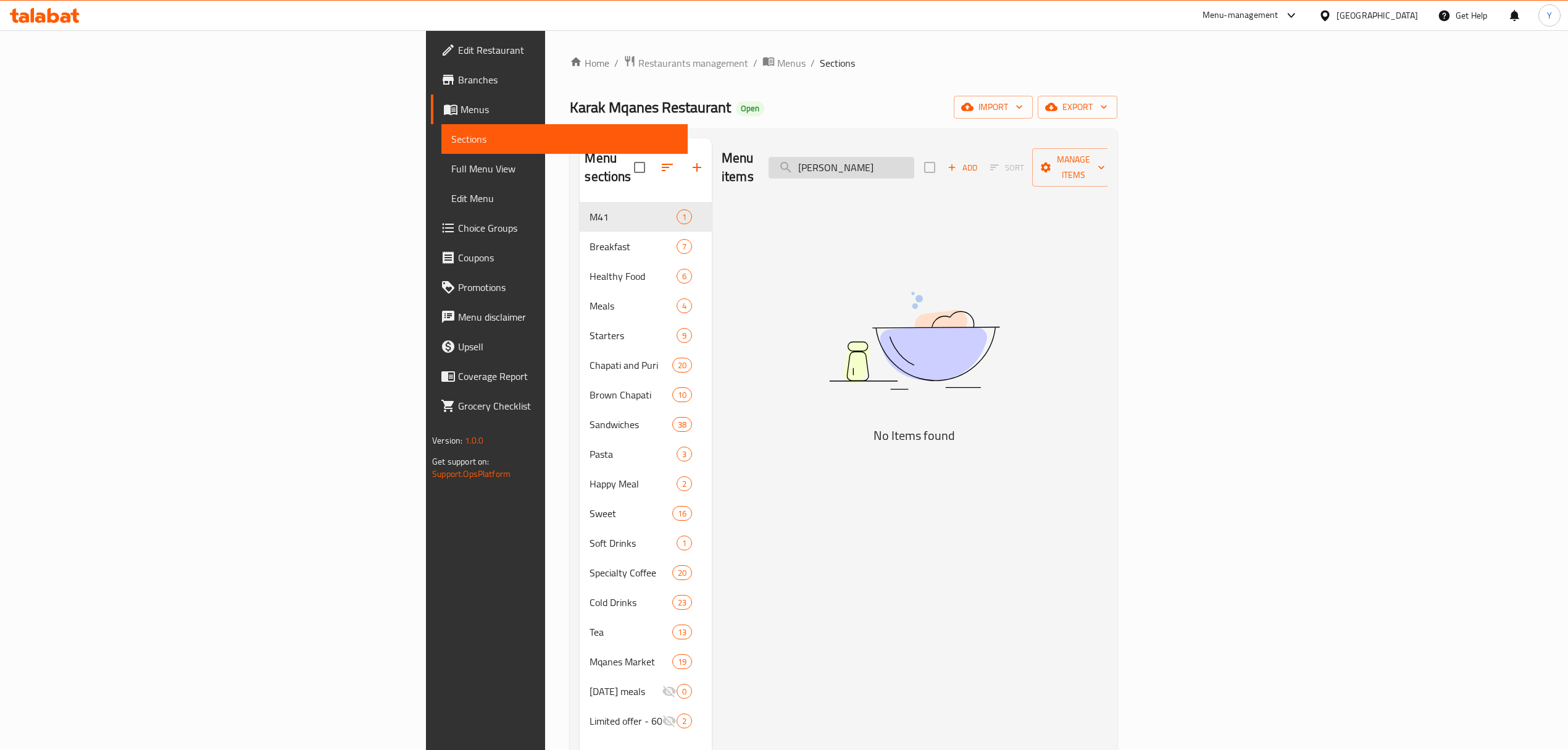
click at [914, 160] on input "Dallah Karak" at bounding box center [842, 167] width 146 height 21
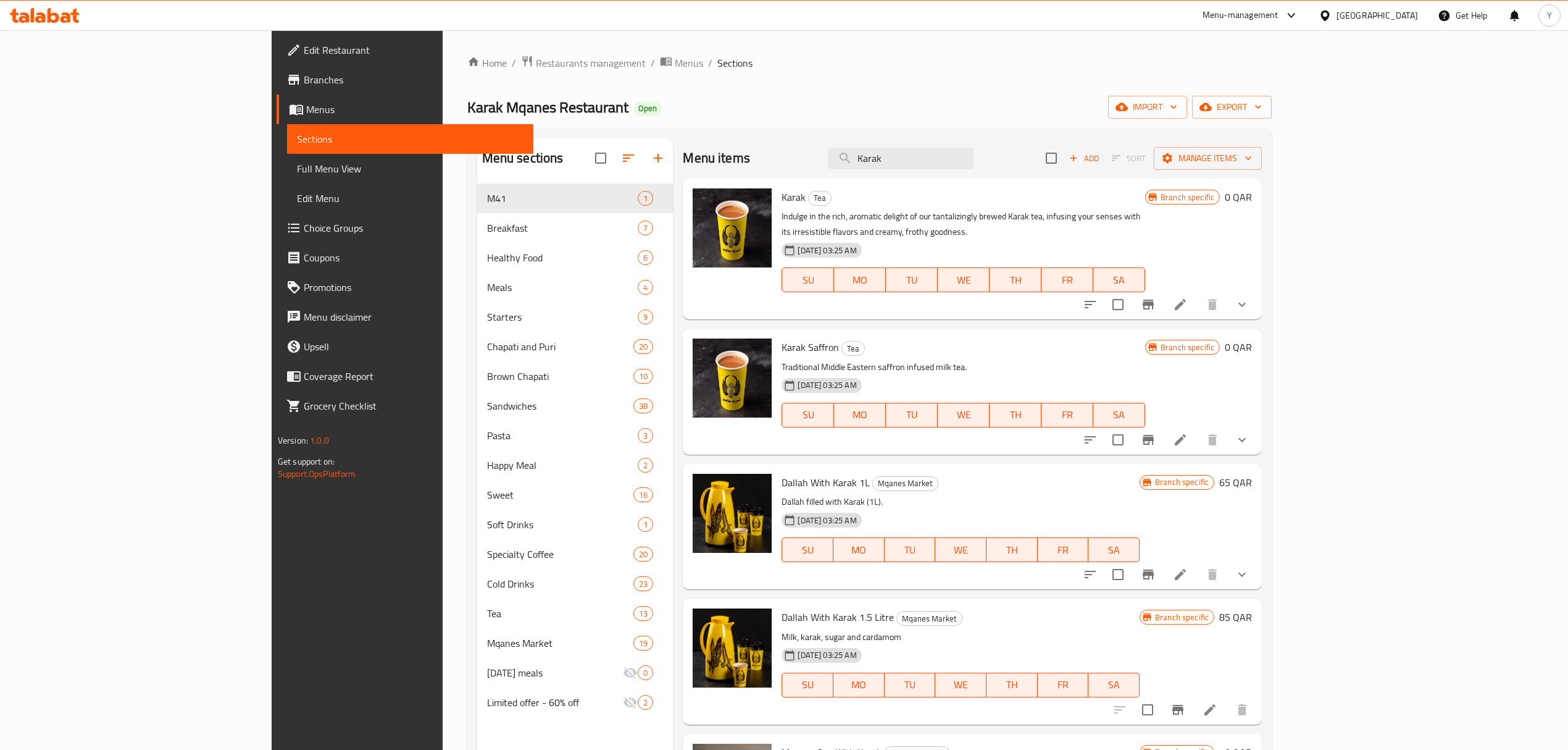
click at [782, 205] on span "Karak" at bounding box center [794, 197] width 24 height 18
copy h6 "Karak"
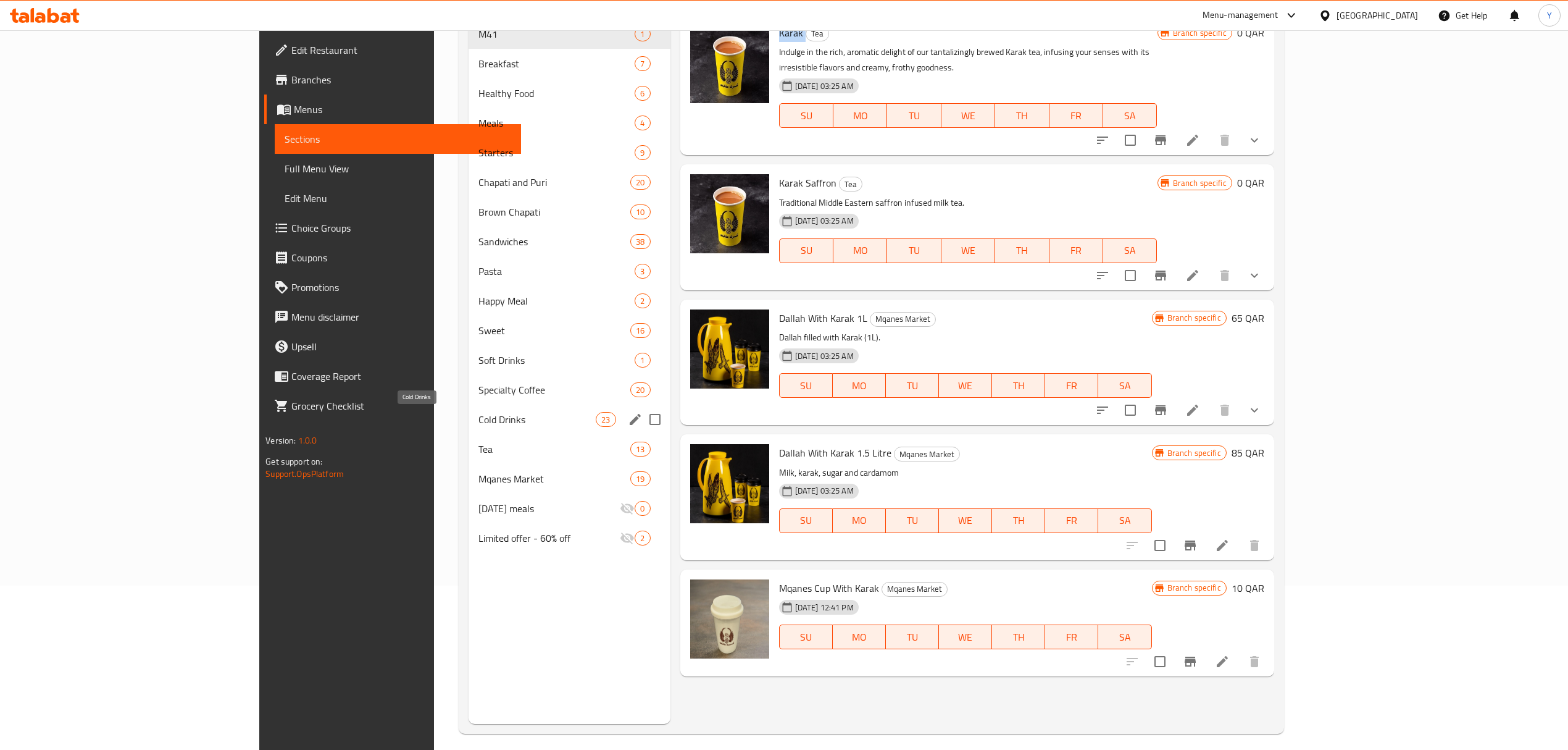
scroll to position [174, 0]
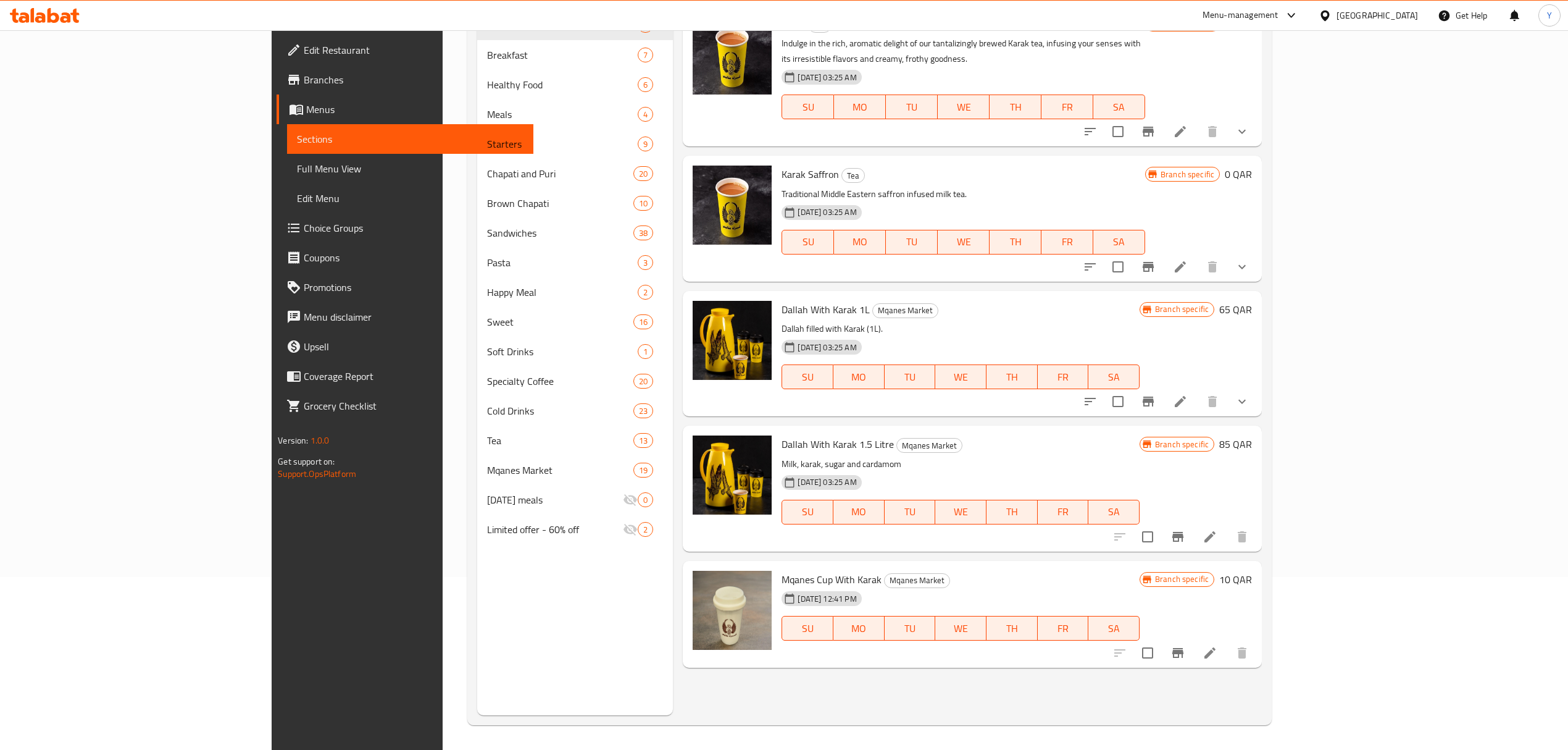
click at [477, 684] on div "Menu sections M41 1 Breakfast 7 Healthy Food 6 Meals 4 Starters 9 Chapati and P…" at bounding box center [575, 340] width 196 height 750
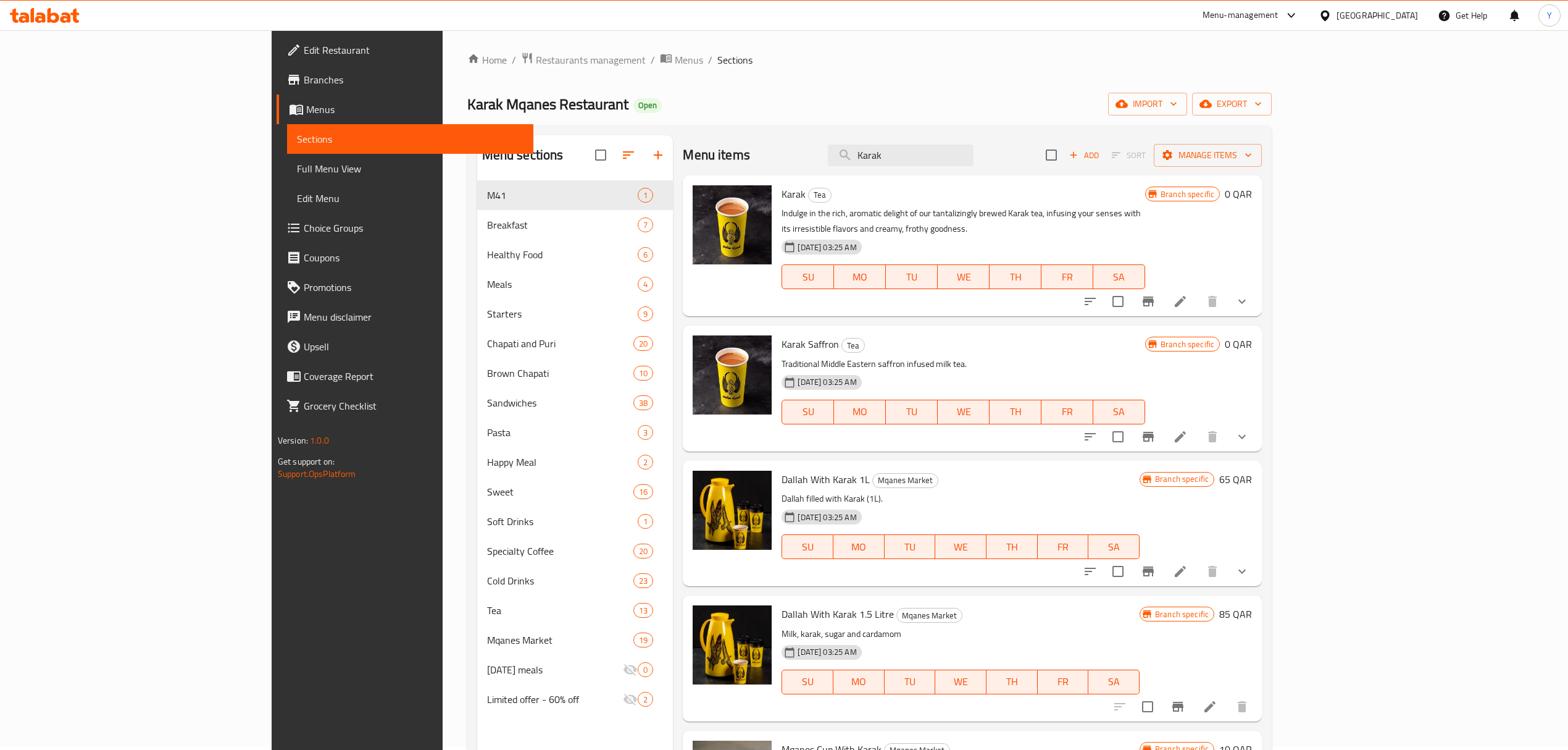
scroll to position [0, 0]
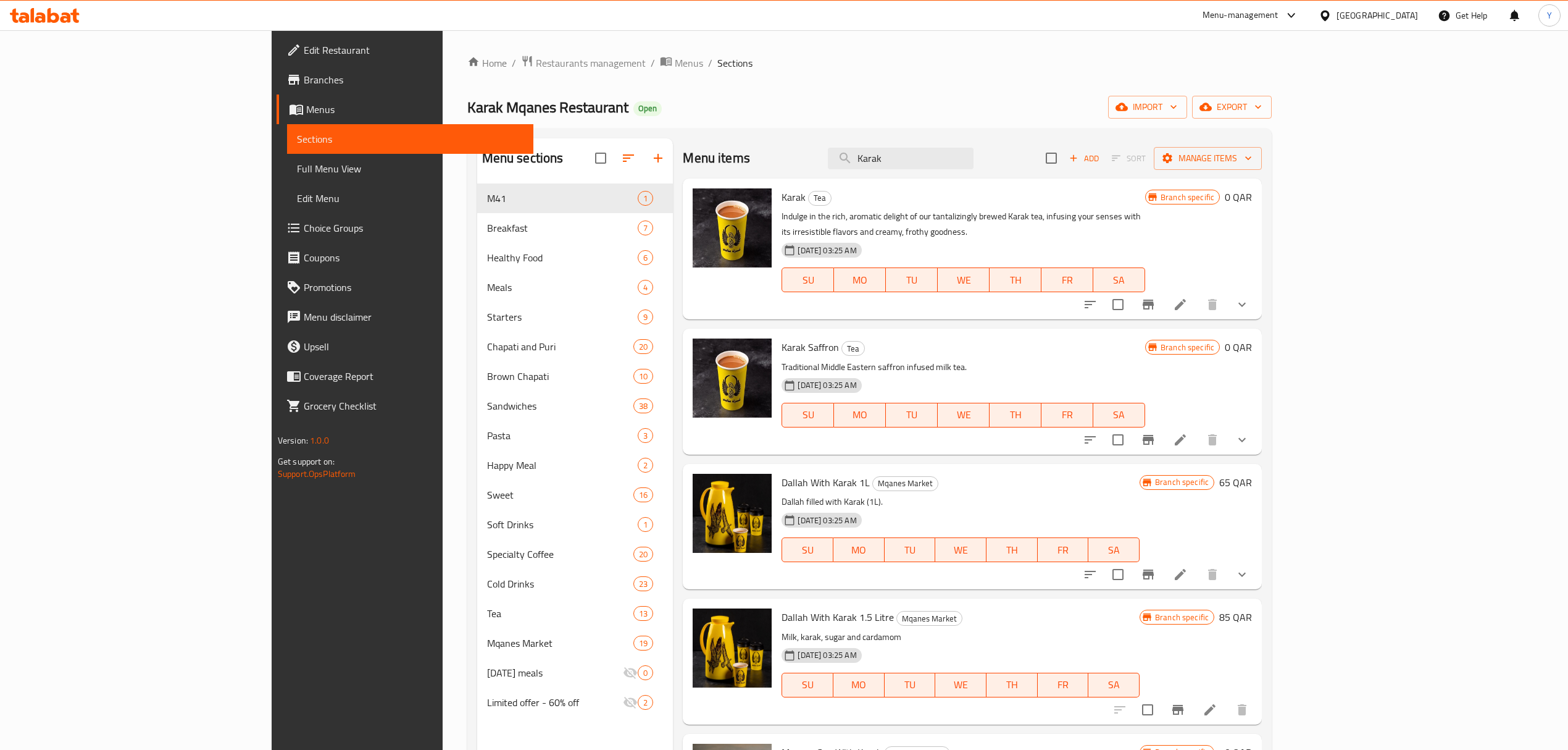
click at [782, 473] on span "Dallah With Karak 1L" at bounding box center [825, 482] width 88 height 18
copy span "Dallah"
click at [974, 163] on input "Karak" at bounding box center [901, 158] width 146 height 21
paste input "Dallah"
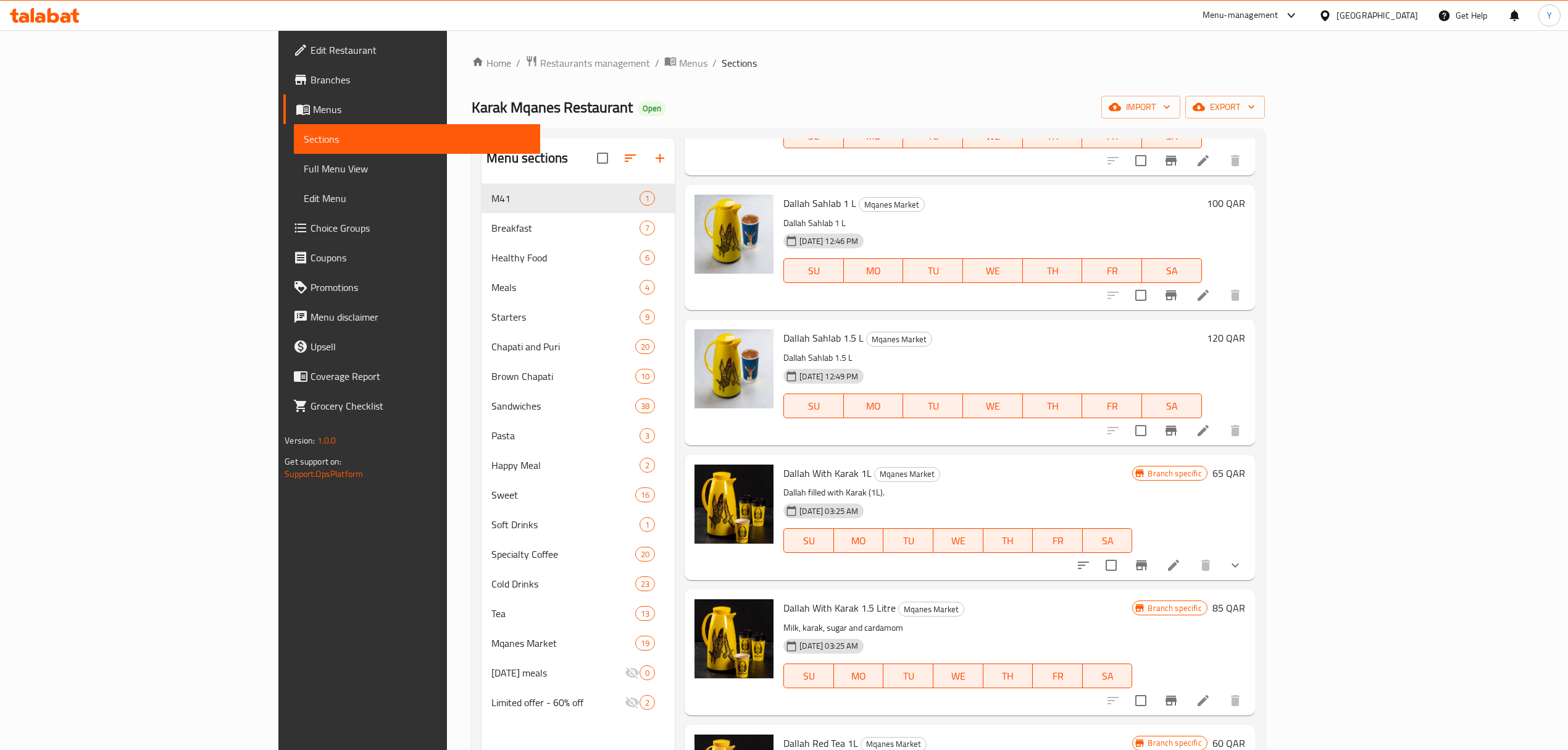
scroll to position [247, 0]
click at [783, 478] on span "Dallah With Karak 1L" at bounding box center [827, 471] width 88 height 18
copy span "Karak"
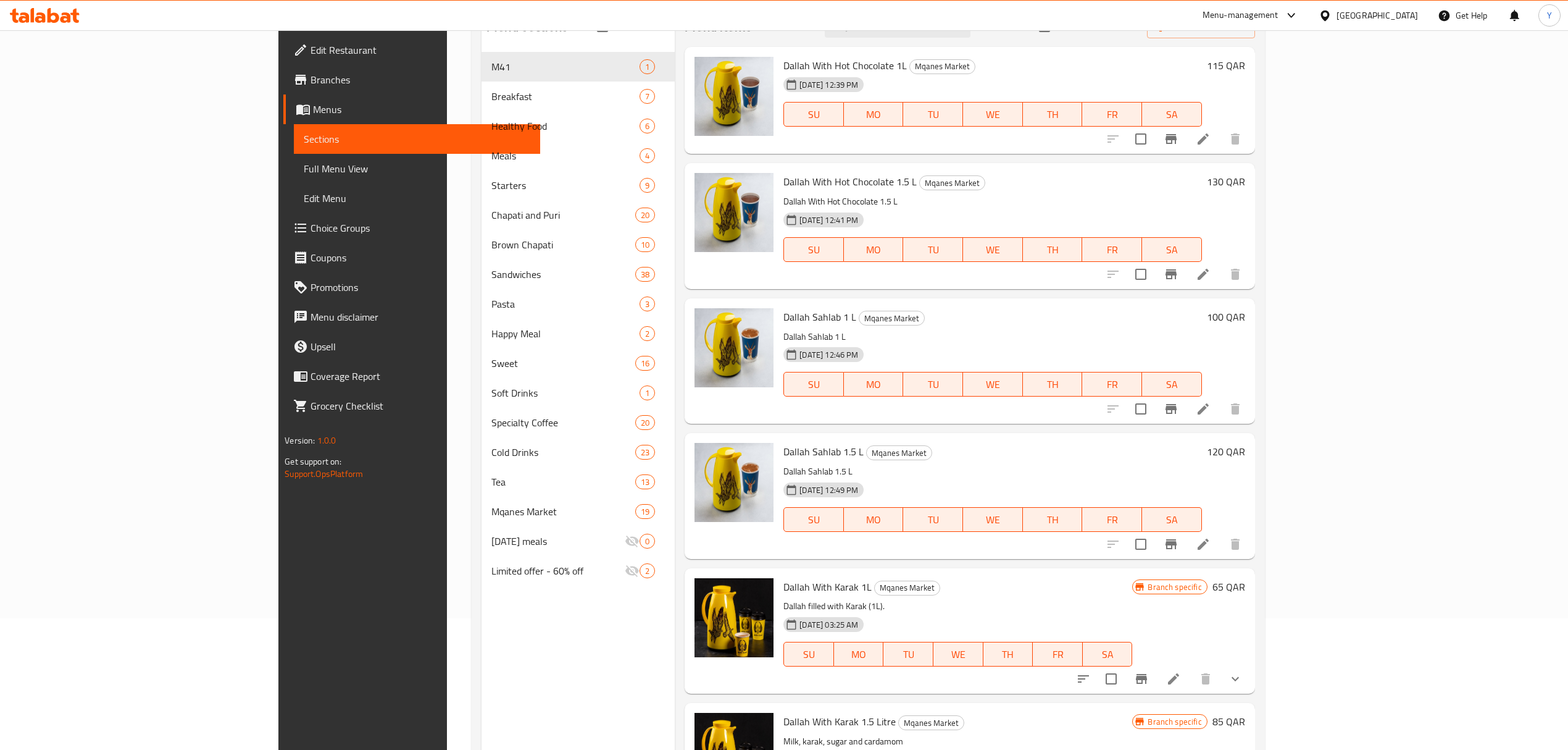
scroll to position [0, 0]
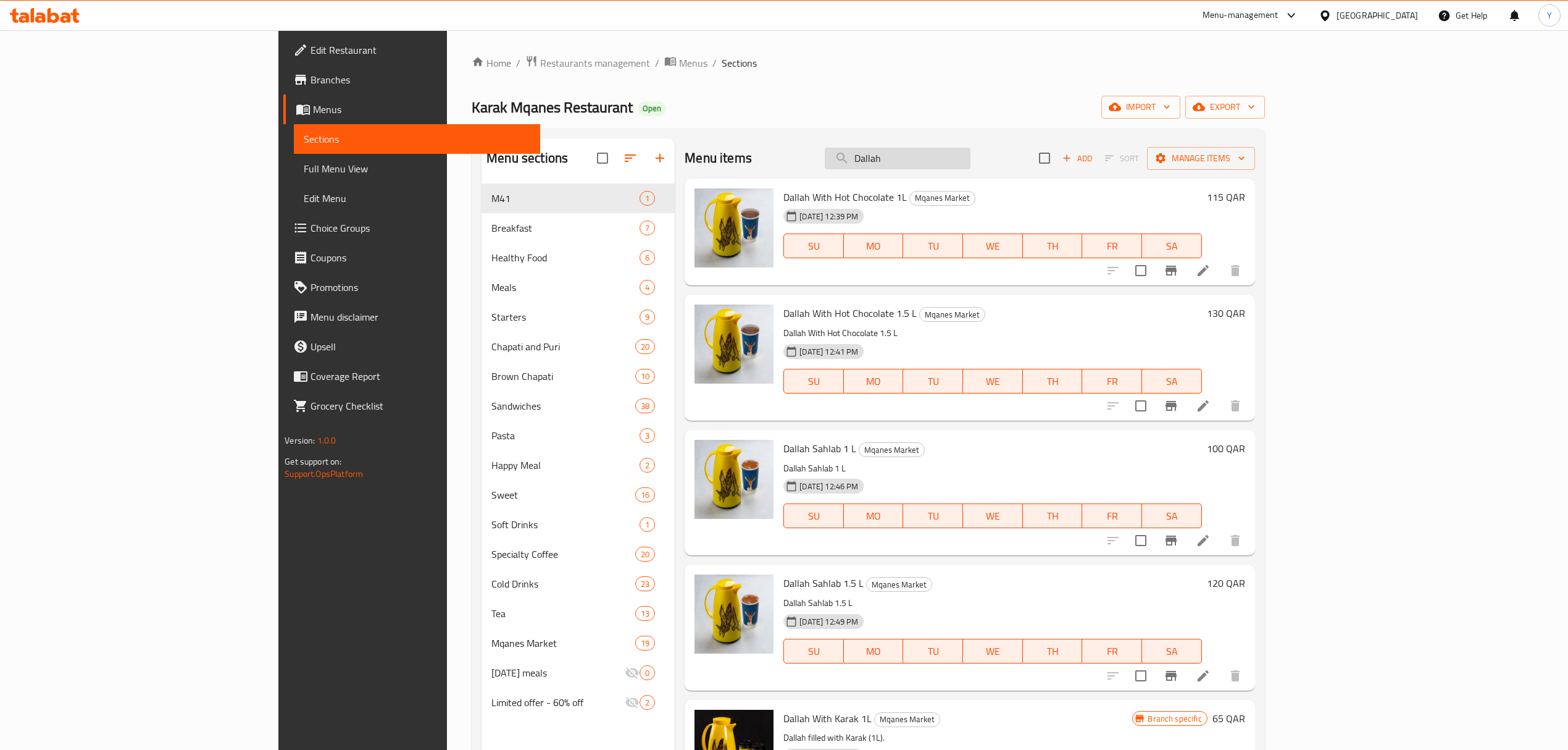
click at [970, 156] on input "Dallah" at bounding box center [898, 158] width 146 height 21
paste input "Beef Liver"
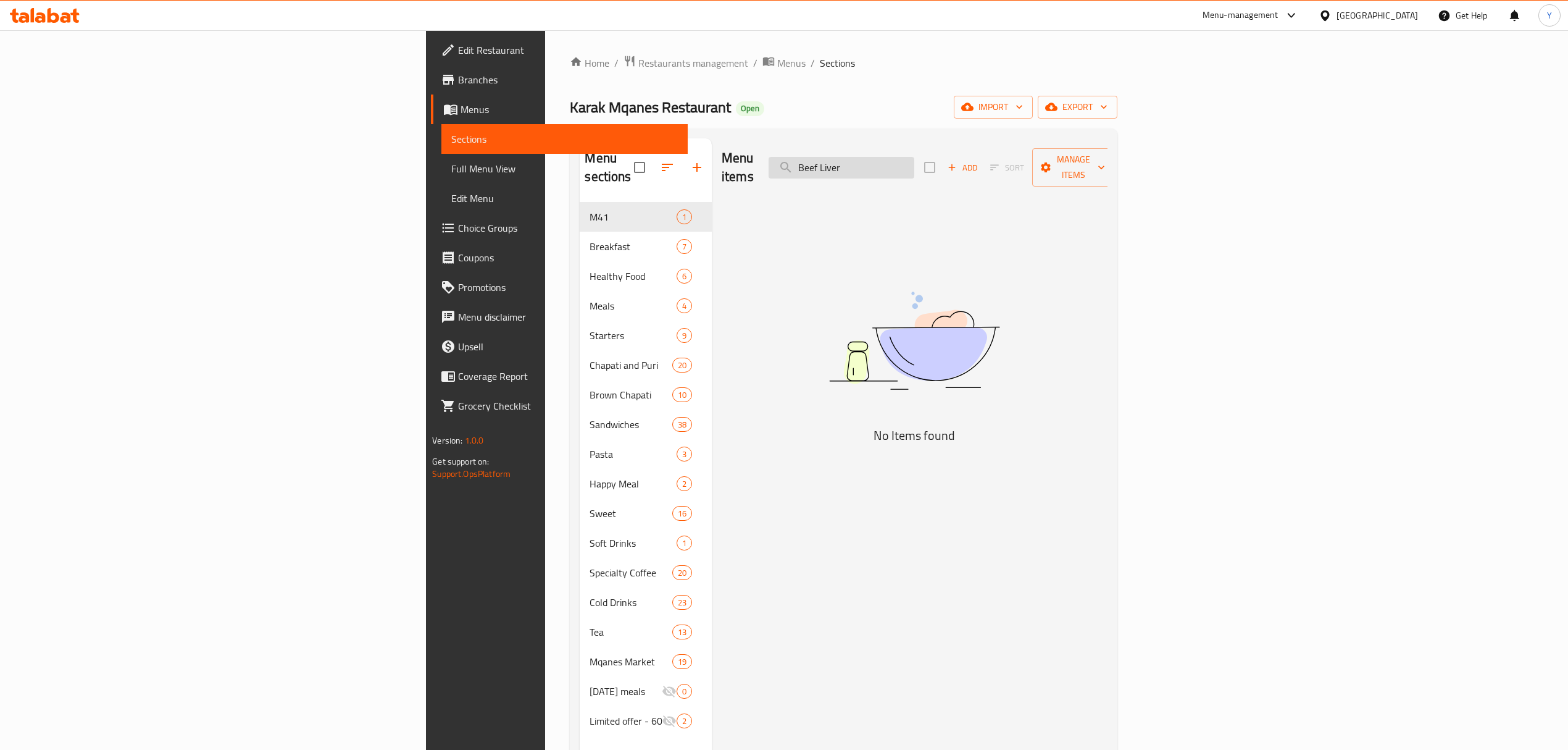
click at [914, 161] on input "Beef Liver" at bounding box center [842, 167] width 146 height 21
paste input "search"
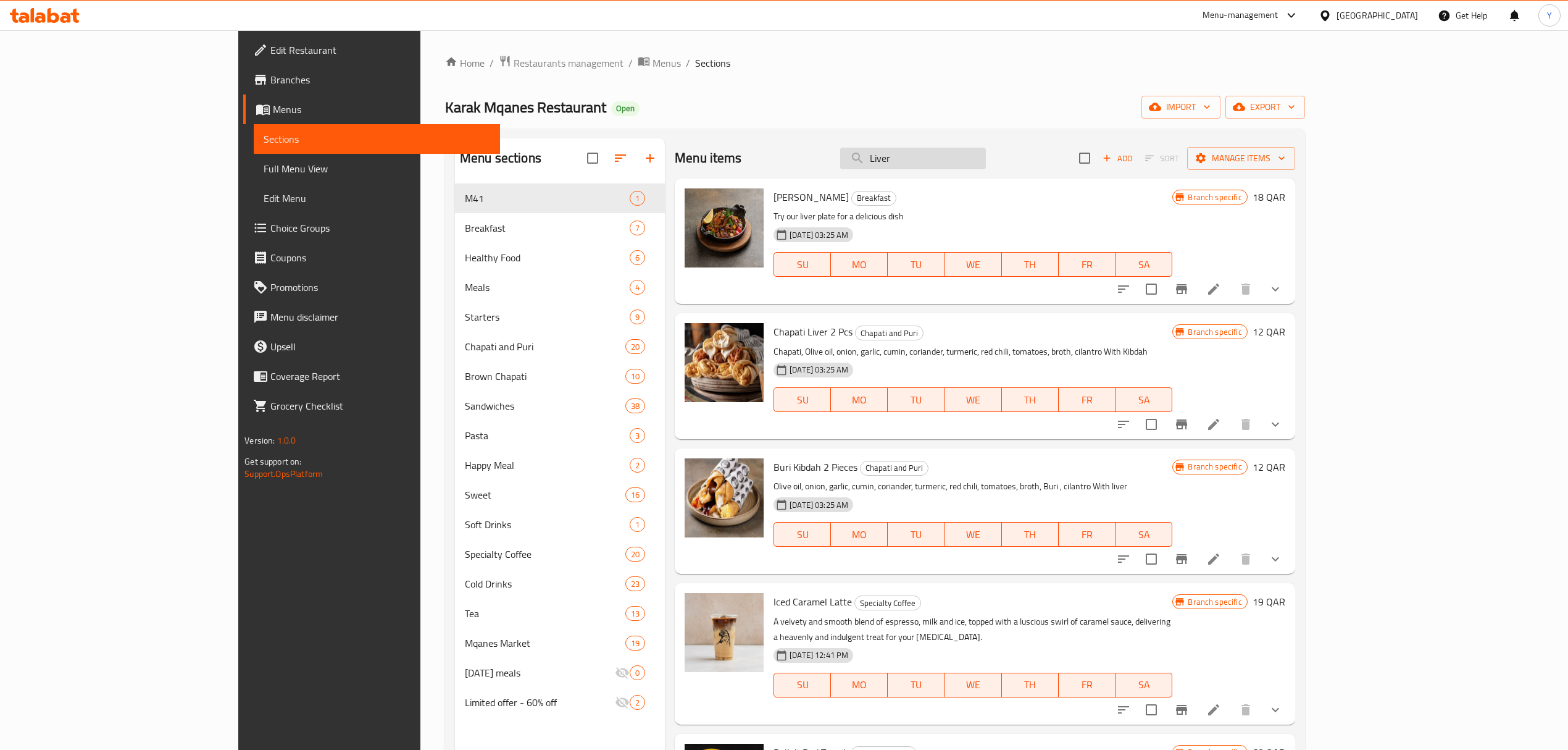
click at [971, 161] on input "Liver" at bounding box center [913, 158] width 146 height 21
paste input "search"
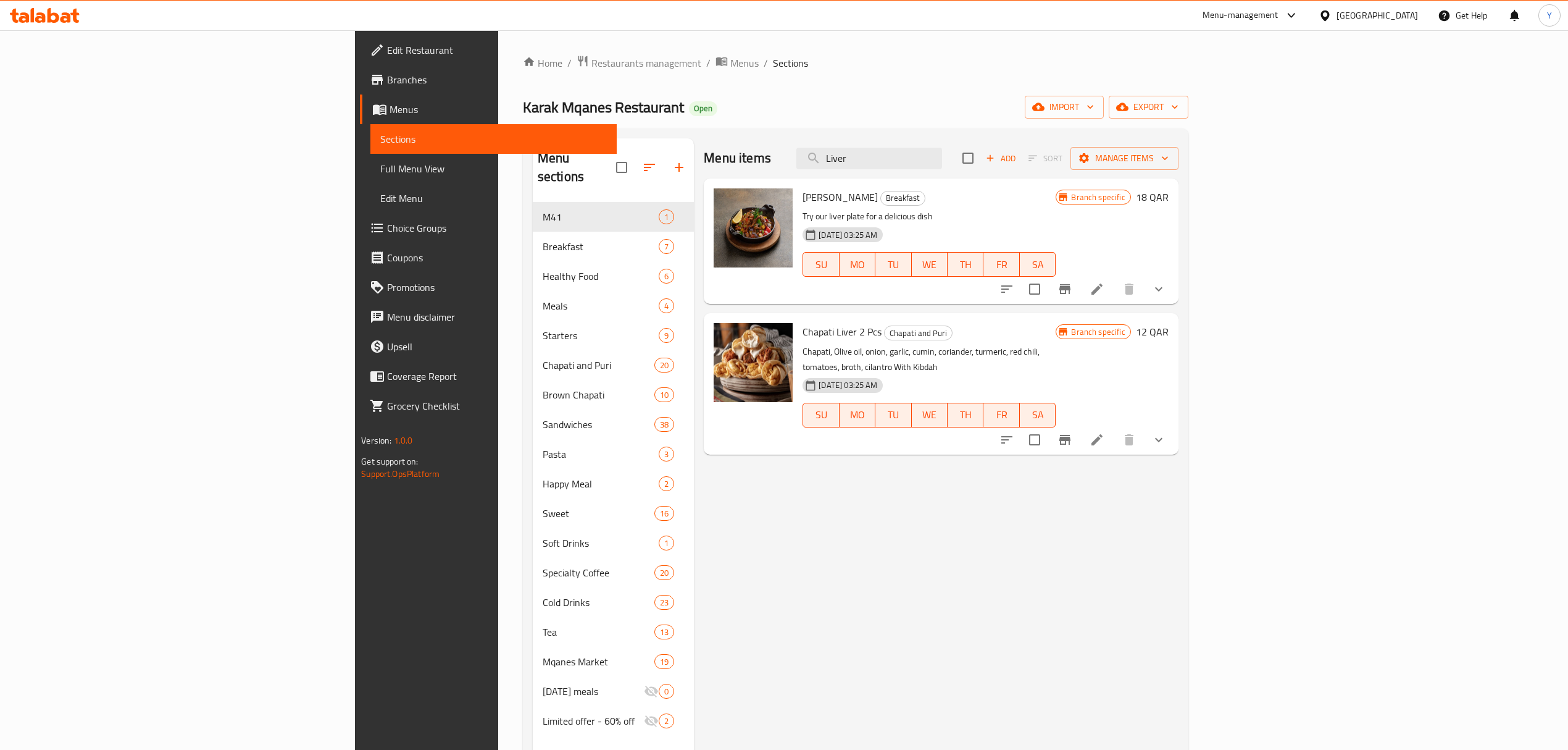
type input "Liver"
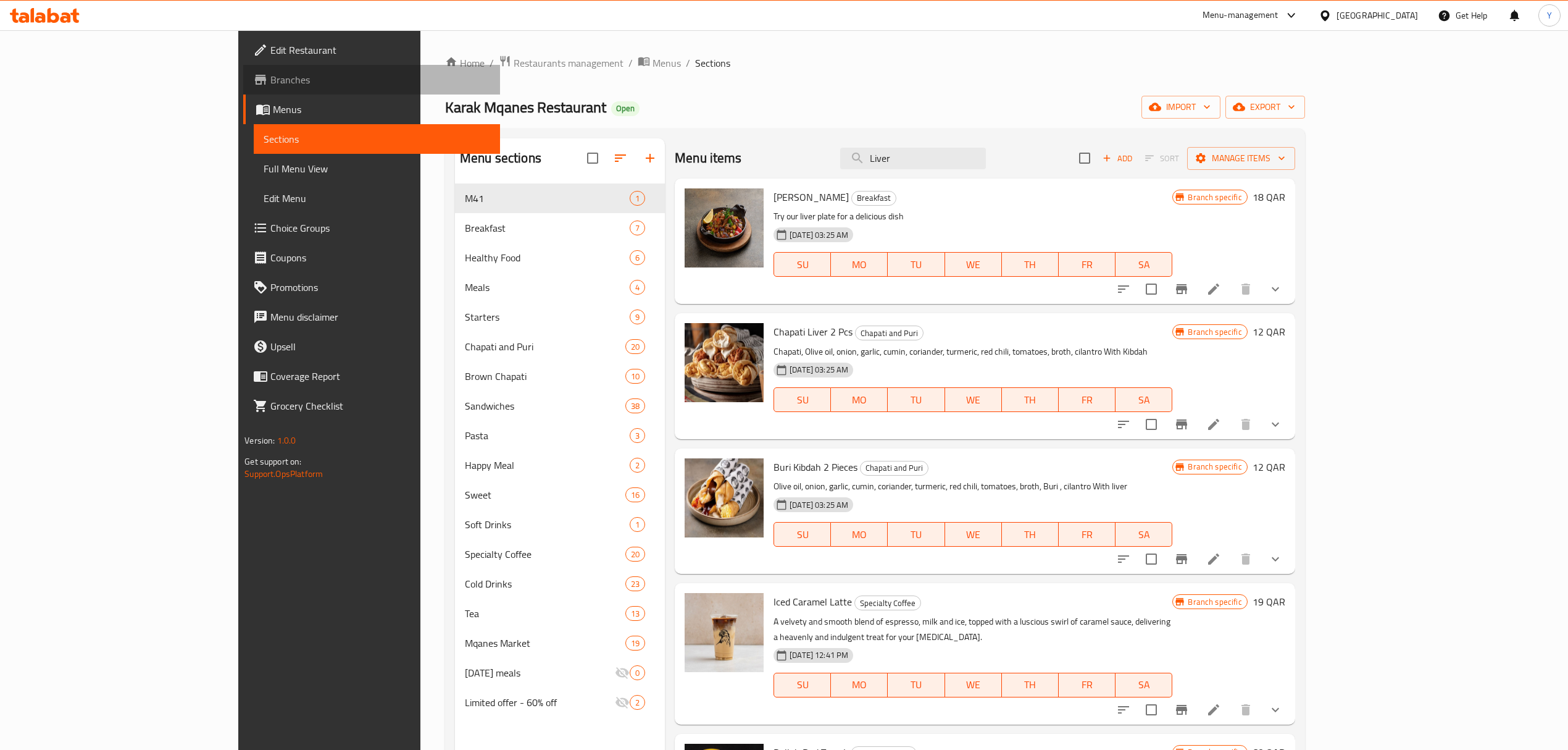
click at [271, 77] on span "Branches" at bounding box center [380, 79] width 220 height 15
